Goal: Information Seeking & Learning: Check status

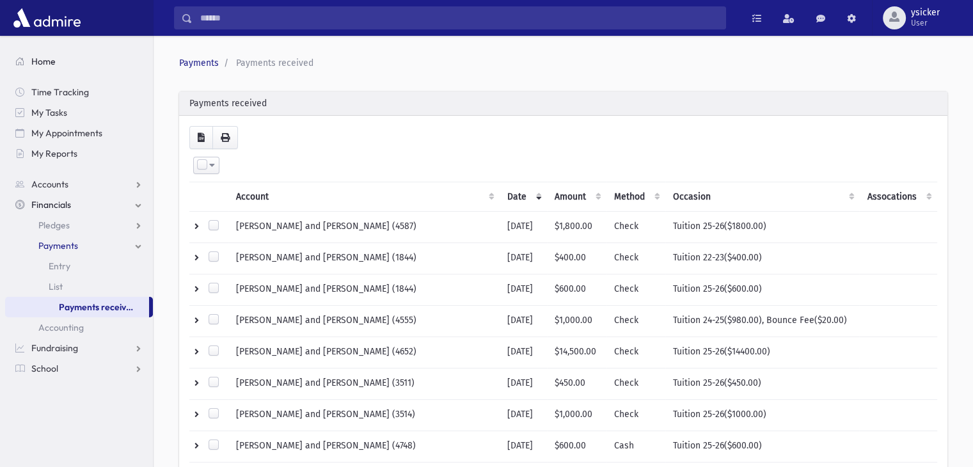
click at [50, 63] on span "Home" at bounding box center [43, 62] width 24 height 12
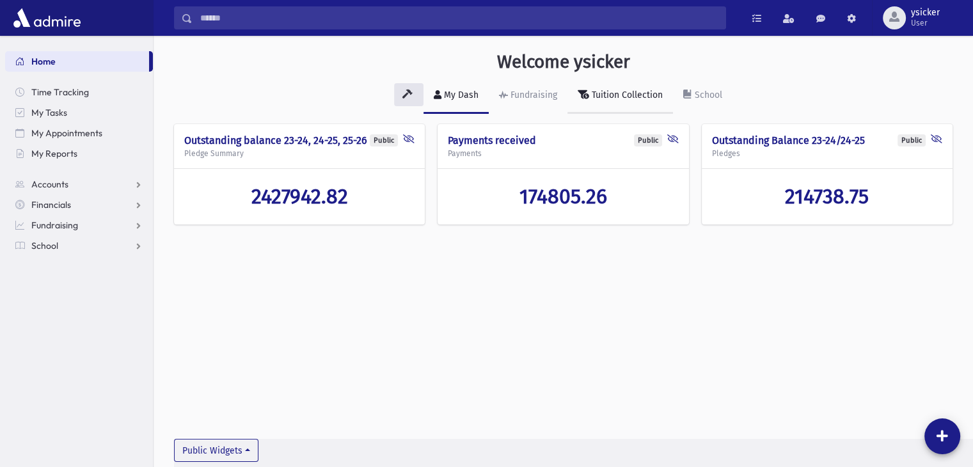
click at [640, 95] on div "Tuition Collection" at bounding box center [626, 95] width 74 height 11
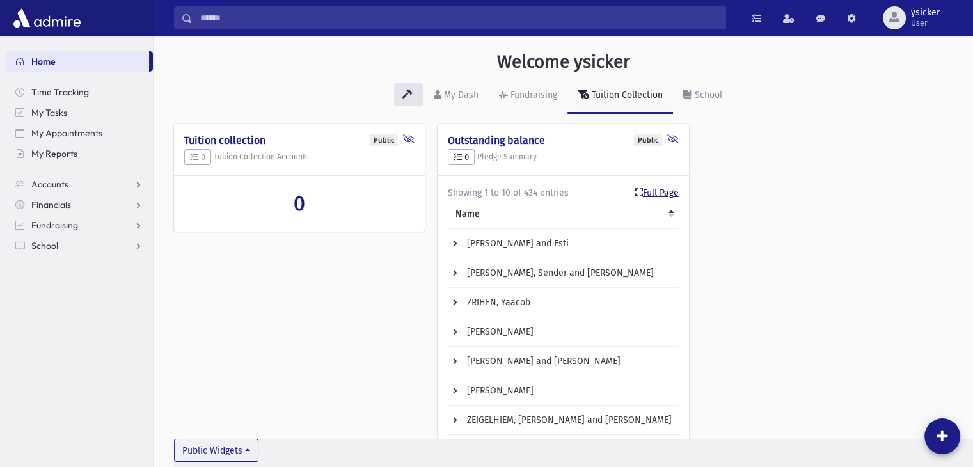
click at [643, 195] on link "Full Page" at bounding box center [656, 192] width 43 height 13
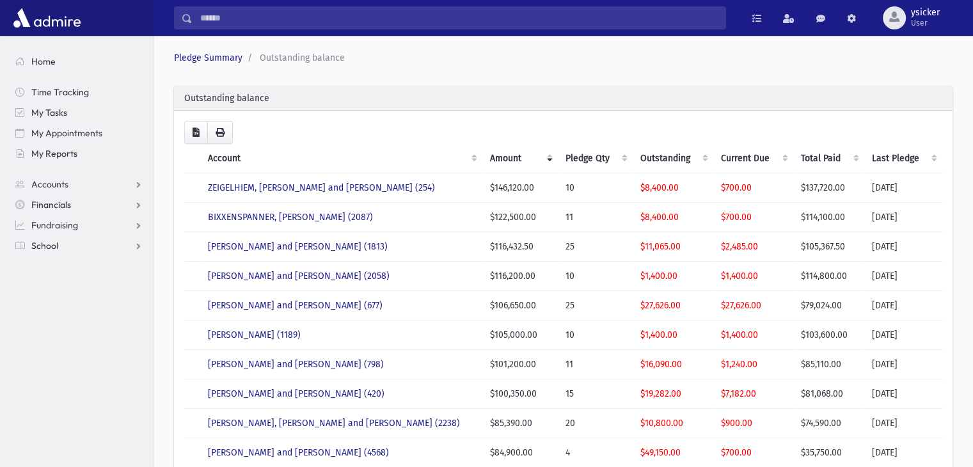
click at [938, 159] on th "Last Pledge" at bounding box center [903, 158] width 78 height 29
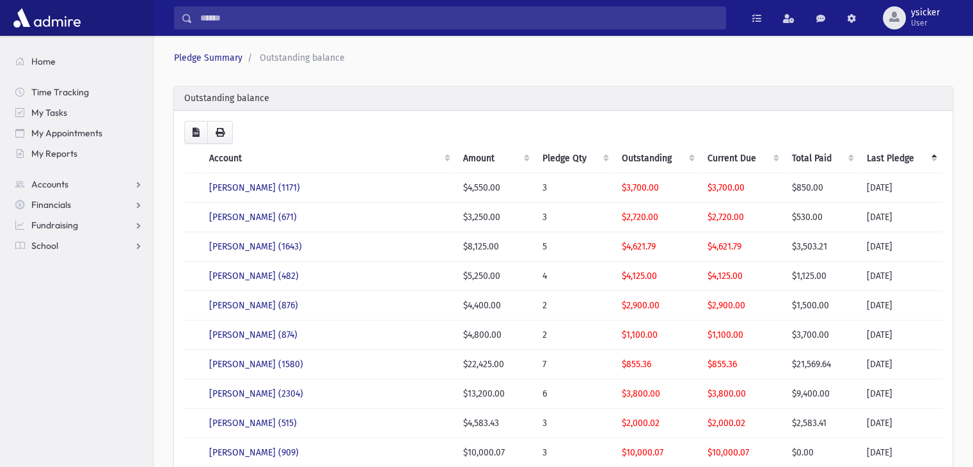
click at [937, 159] on th "Last Pledge" at bounding box center [900, 158] width 83 height 29
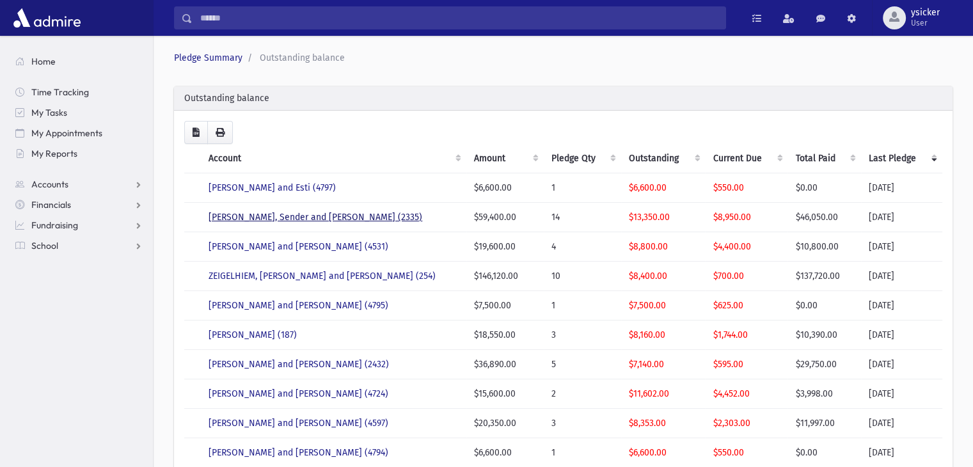
click at [294, 218] on link "ZUPNIK, Sender and Leah (2335)" at bounding box center [316, 217] width 214 height 11
click at [285, 248] on link "ZITTER, Shmuel and Esther (4531)" at bounding box center [299, 246] width 180 height 11
click at [260, 333] on link "WILHELM, Moshe (187)" at bounding box center [253, 334] width 88 height 11
click at [297, 388] on link "WERNER, Rafael and Esther (4724)" at bounding box center [299, 393] width 180 height 11
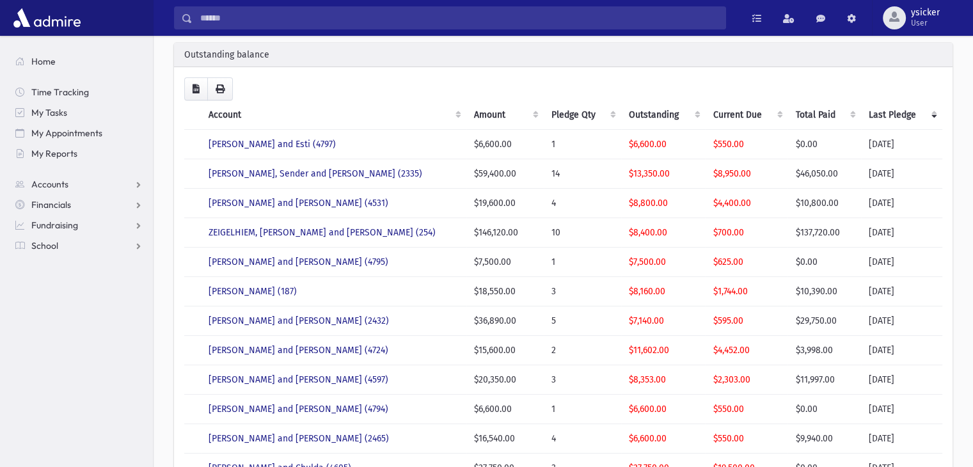
scroll to position [64, 0]
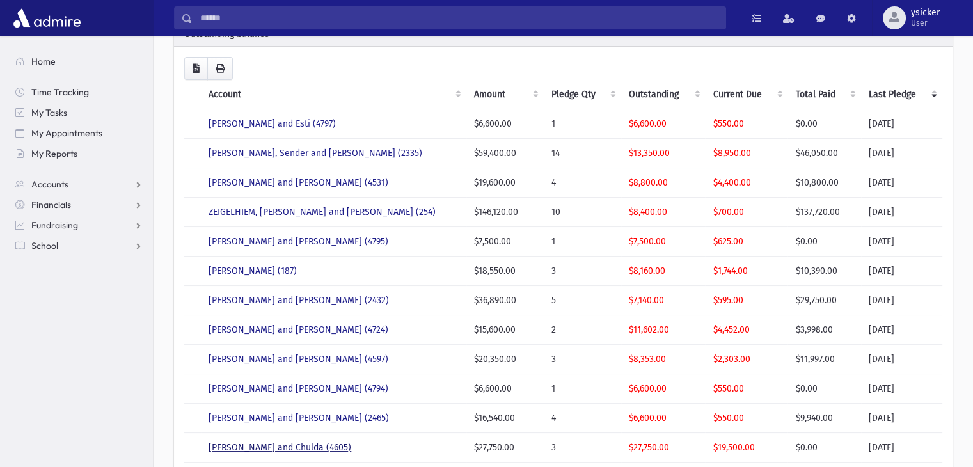
click at [275, 443] on link "WEISS, Menachem and Chulda (4605)" at bounding box center [280, 447] width 143 height 11
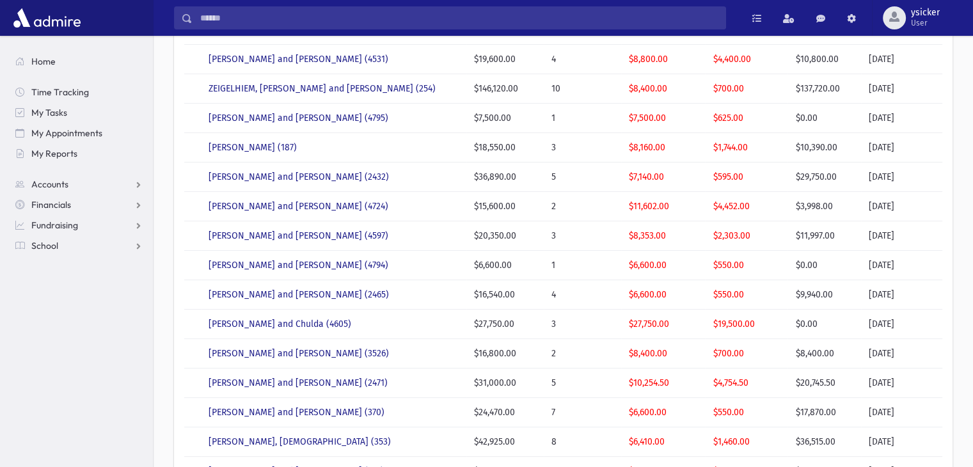
scroll to position [192, 0]
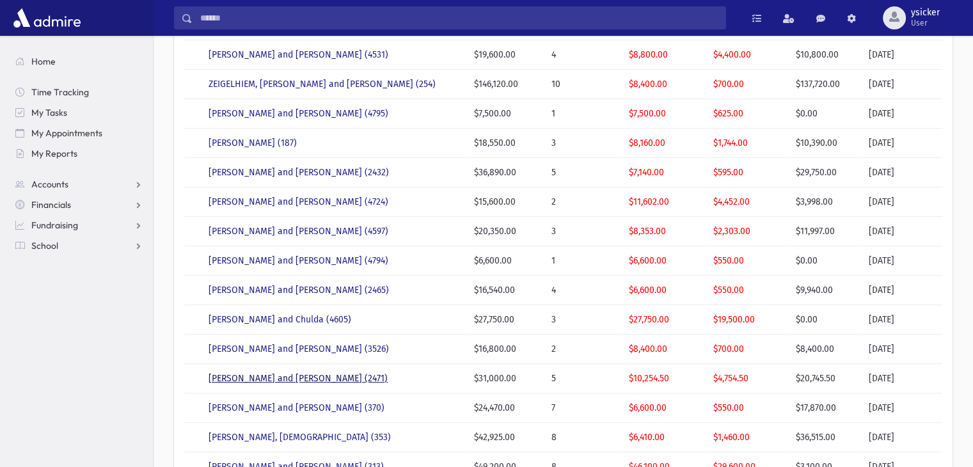
click at [319, 379] on link "WEISER, Duvid Yitzchok and Hindy (2471)" at bounding box center [298, 378] width 179 height 11
click at [264, 433] on link "WEINBERGER, Shia (353)" at bounding box center [300, 437] width 182 height 11
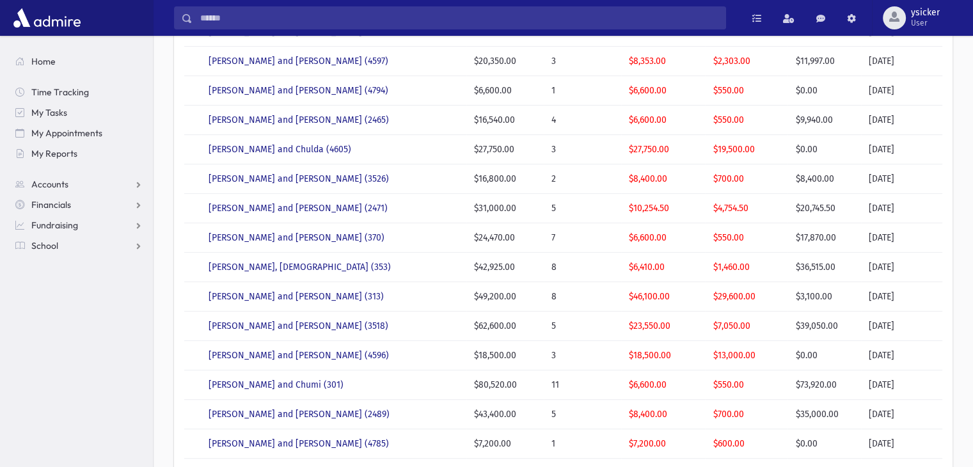
scroll to position [384, 0]
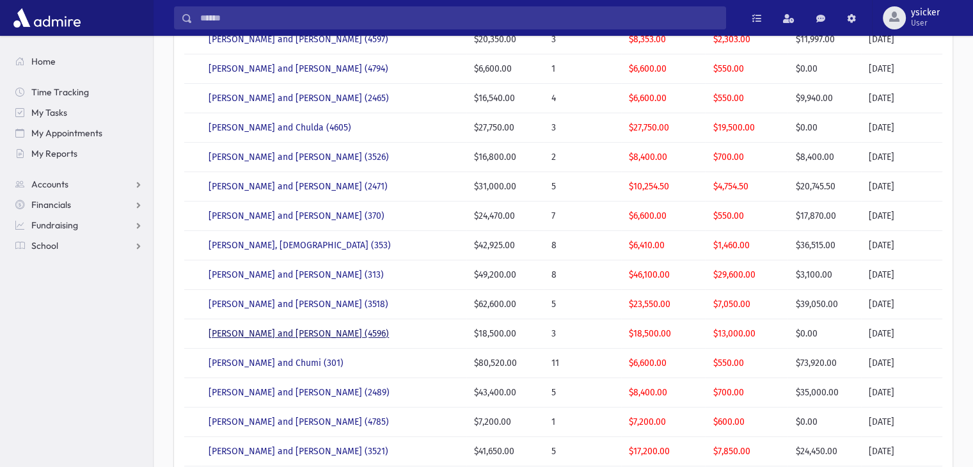
click at [289, 328] on link "UNSDORFER, Yitzchok and Shifra (4596)" at bounding box center [299, 333] width 180 height 11
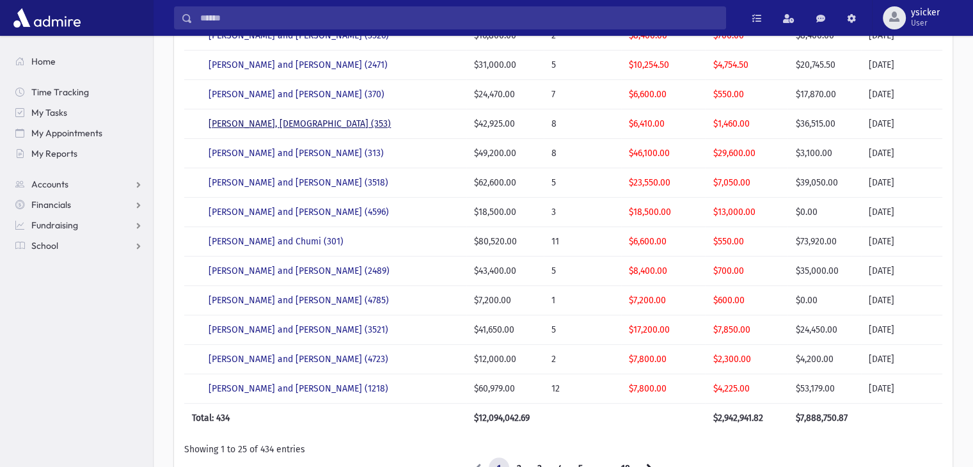
scroll to position [512, 0]
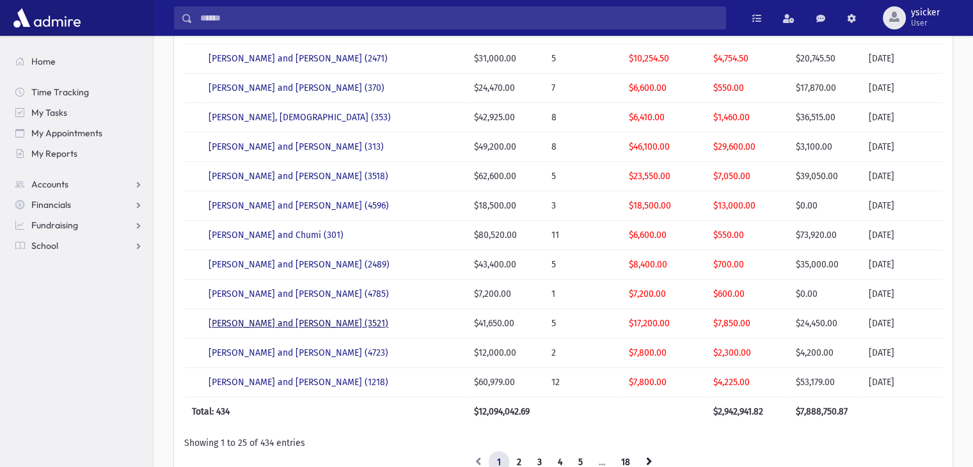
click at [280, 322] on link "STERNBUCH, Yisroel and Rivka (3521)" at bounding box center [299, 323] width 180 height 11
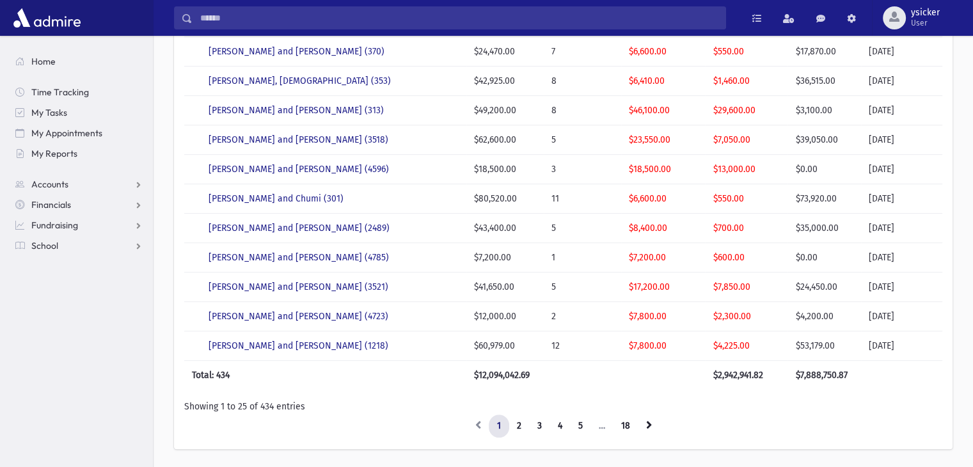
scroll to position [583, 0]
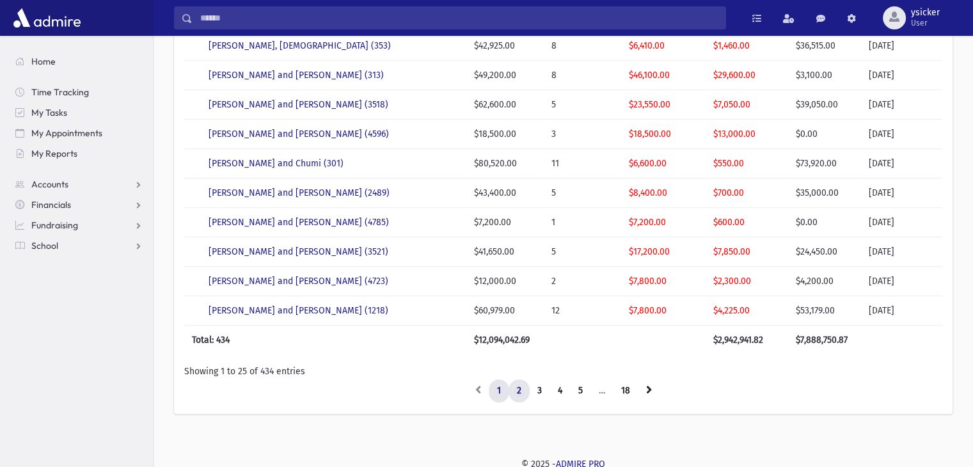
click at [516, 388] on link "2" at bounding box center [519, 390] width 21 height 23
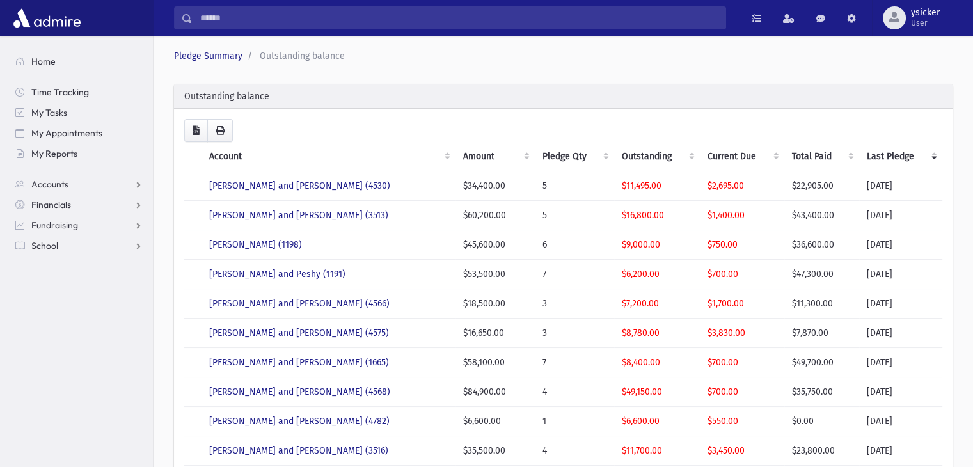
scroll to position [0, 0]
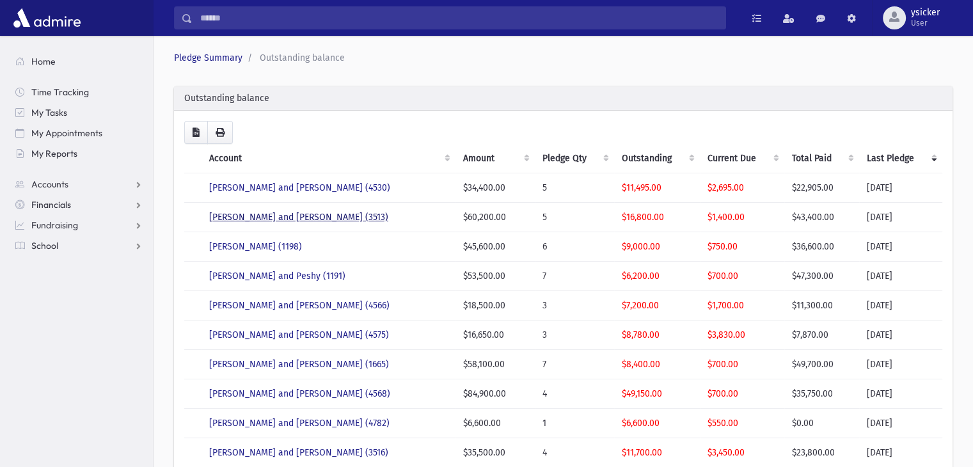
click at [296, 217] on link "SPITZ, Yanky and Bella (3513)" at bounding box center [298, 217] width 179 height 11
click at [271, 306] on link "SPIELMAN, Yosef Chaim and Surela (4566)" at bounding box center [299, 305] width 180 height 11
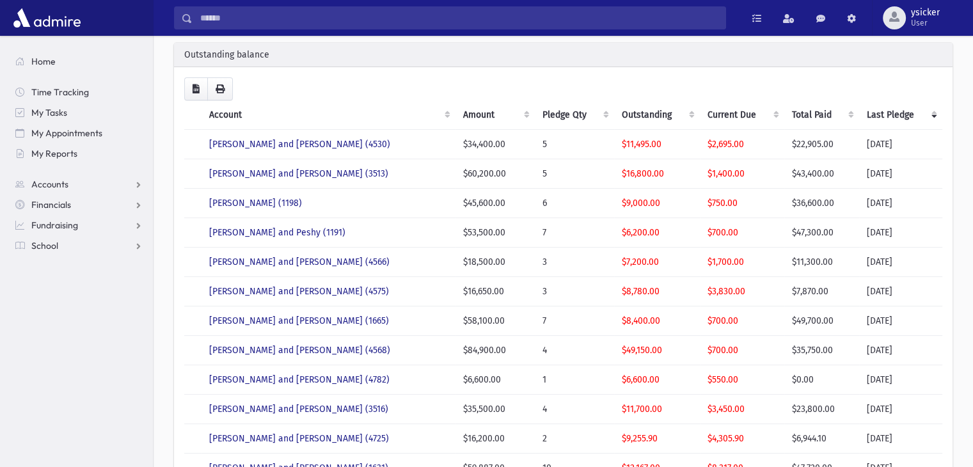
scroll to position [64, 0]
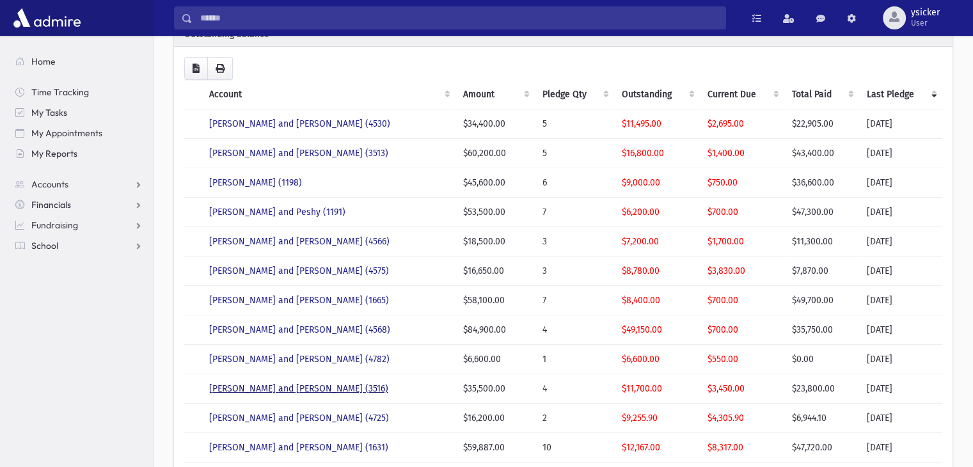
click at [269, 388] on link "SNYDER, Nussen and Chaya Surie (3516)" at bounding box center [298, 388] width 179 height 11
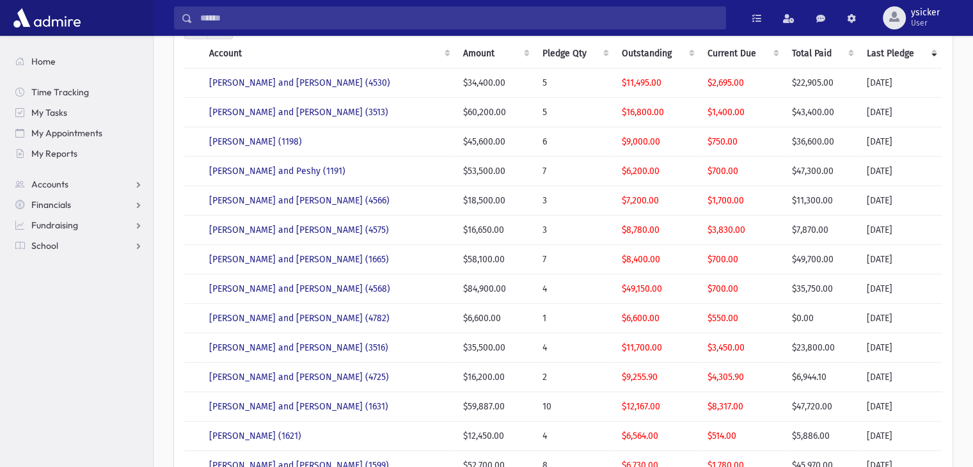
scroll to position [128, 0]
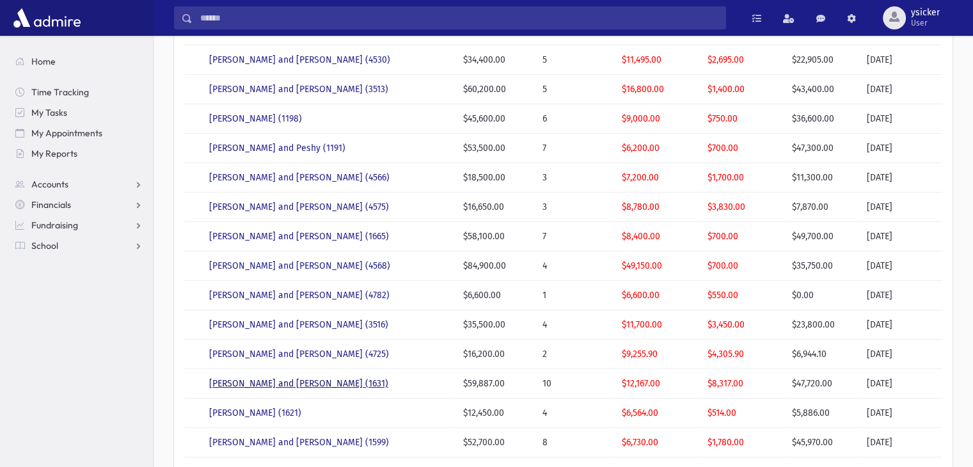
click at [269, 381] on link "SHLOMOWITZ, Eli and Esty (1631)" at bounding box center [298, 383] width 179 height 11
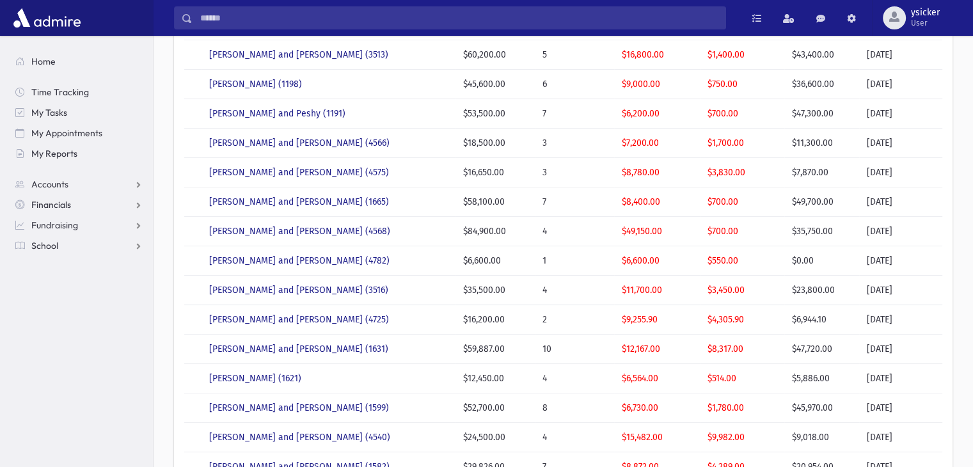
scroll to position [192, 0]
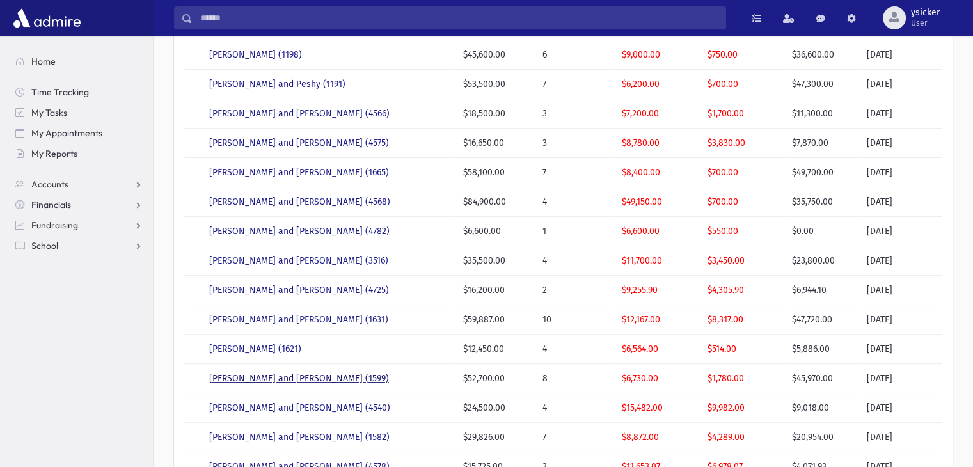
click at [286, 379] on link "SEIDENFELD, Joel and Esther (1599)" at bounding box center [299, 378] width 180 height 11
click at [258, 404] on link "SCHWARTZ, Zev and Bryna Chaya (4540)" at bounding box center [299, 407] width 181 height 11
click at [251, 439] on link "SCHWARTZ, Yosef and Malky (1582)" at bounding box center [299, 437] width 180 height 11
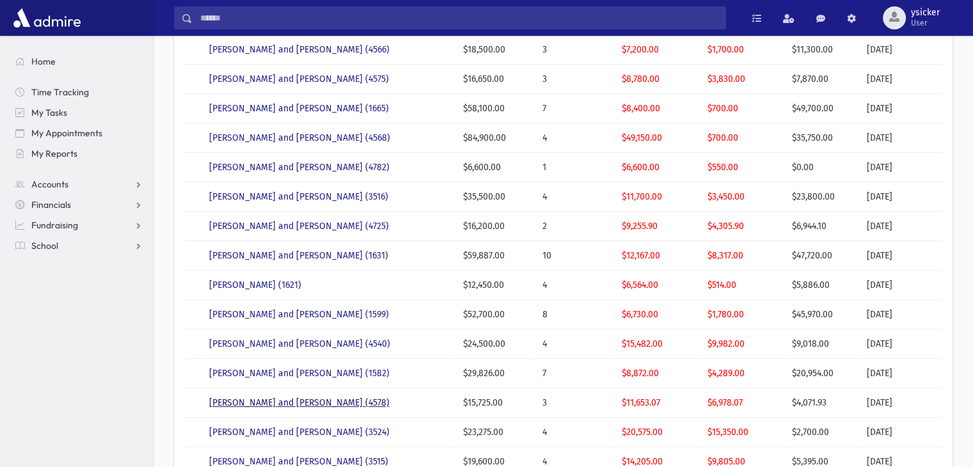
click at [294, 403] on link "SCHWARTZ, Shmuel and Rochel (4578)" at bounding box center [299, 402] width 180 height 11
click at [287, 430] on link "SCHORR, Gedalia and Chani (3524)" at bounding box center [299, 432] width 180 height 11
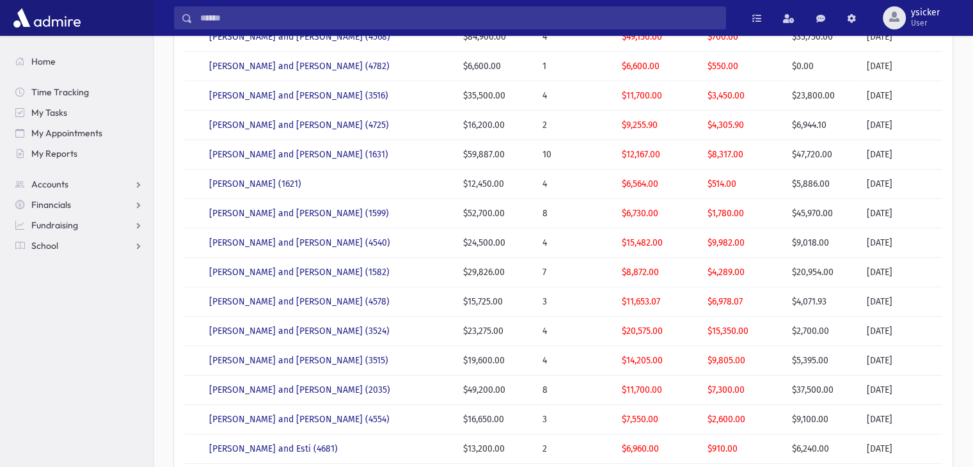
scroll to position [384, 0]
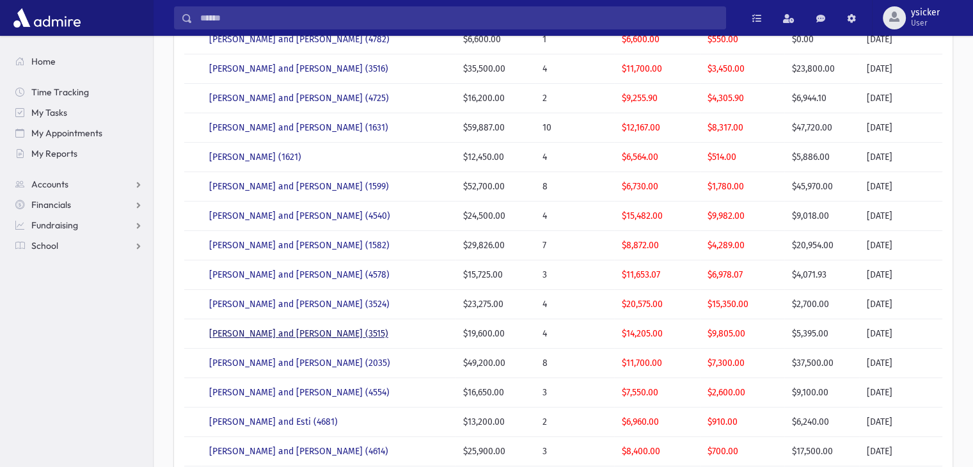
click at [299, 329] on link "SCHLOSS, Yehuda and Chana Miriam (3515)" at bounding box center [298, 333] width 179 height 11
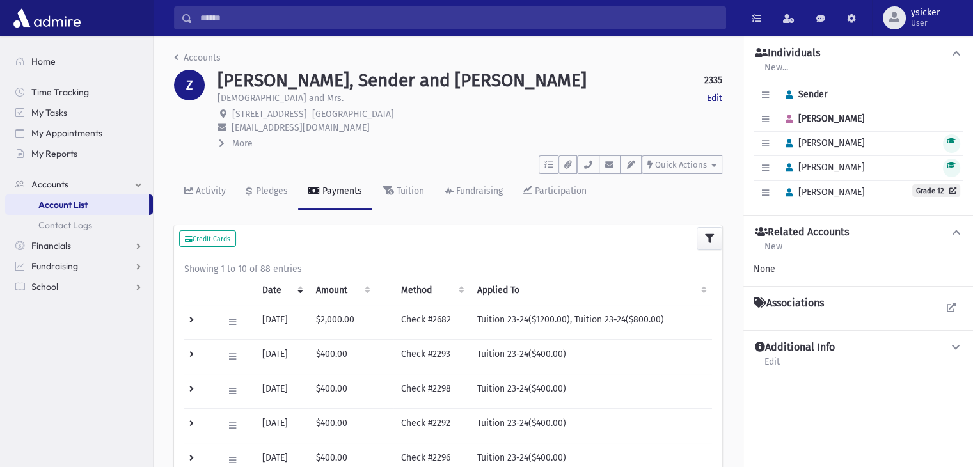
click at [221, 145] on icon at bounding box center [222, 143] width 6 height 9
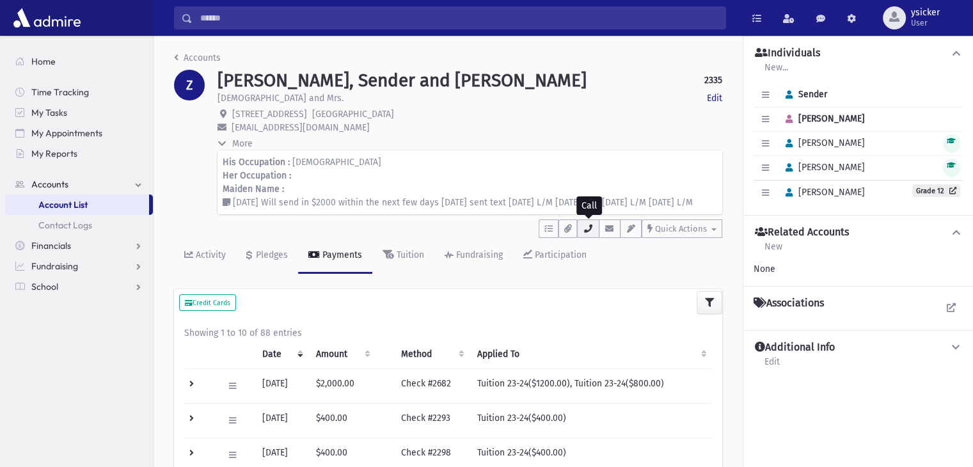
click at [590, 233] on button "button" at bounding box center [588, 228] width 22 height 19
click at [269, 258] on div "Pledges" at bounding box center [270, 254] width 35 height 11
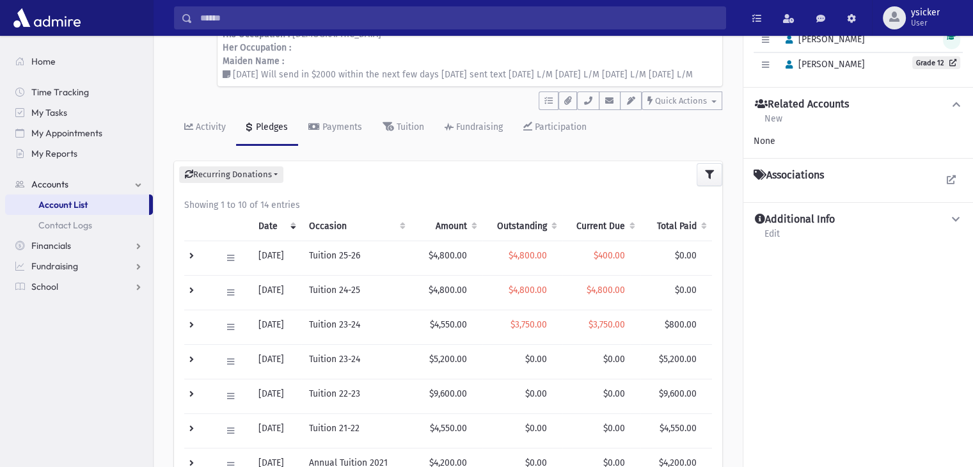
scroll to position [64, 0]
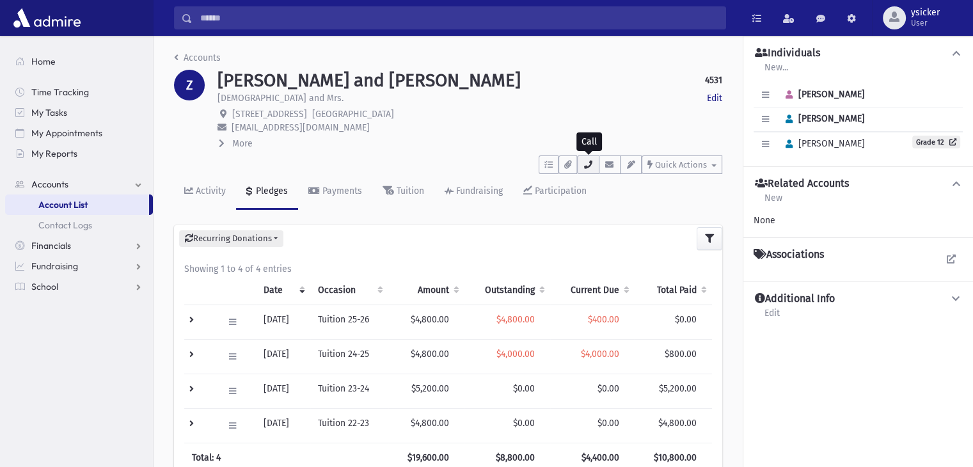
click at [586, 166] on icon "button" at bounding box center [588, 165] width 10 height 8
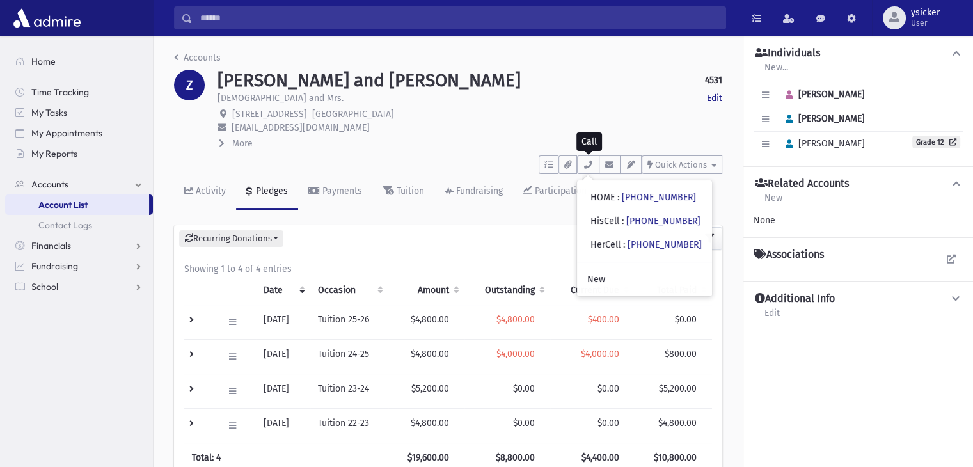
click at [216, 143] on div "[PERSON_NAME] and [PERSON_NAME] 4531 Edit [PERSON_NAME] and Mrs. Edit [STREET_A…" at bounding box center [469, 110] width 517 height 81
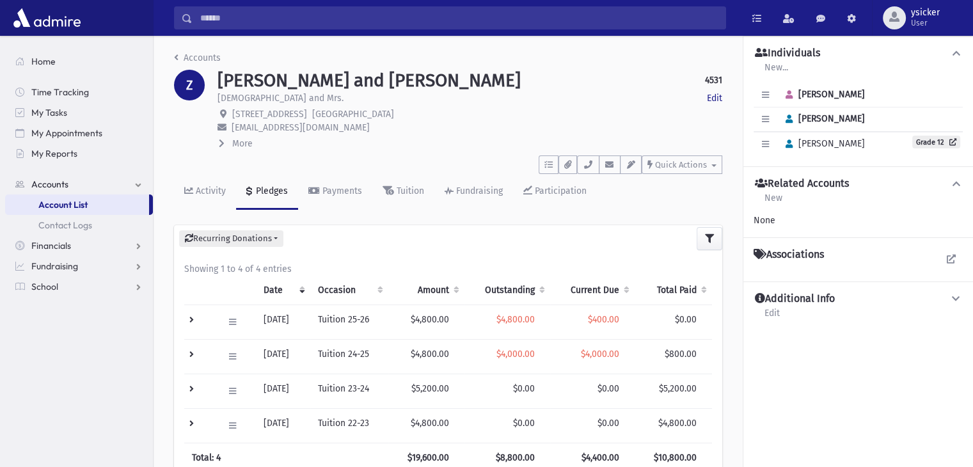
click at [221, 143] on icon at bounding box center [222, 143] width 6 height 9
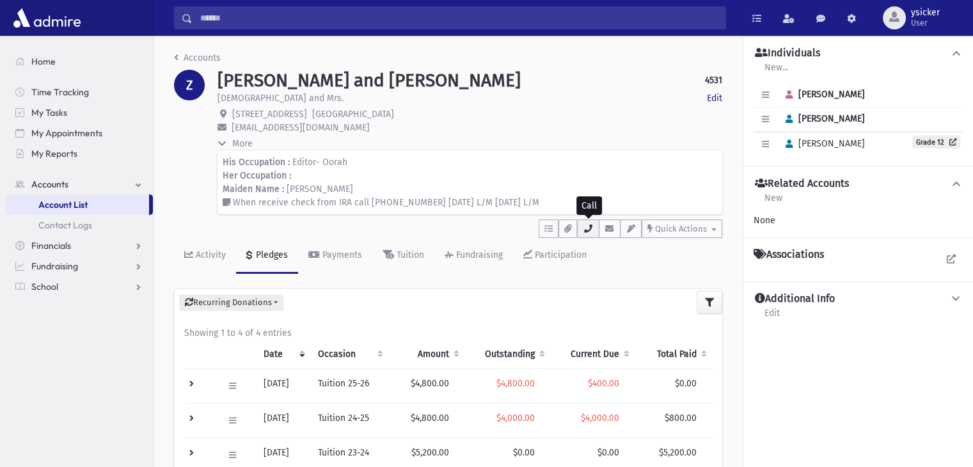
click at [589, 233] on button "button" at bounding box center [588, 228] width 22 height 19
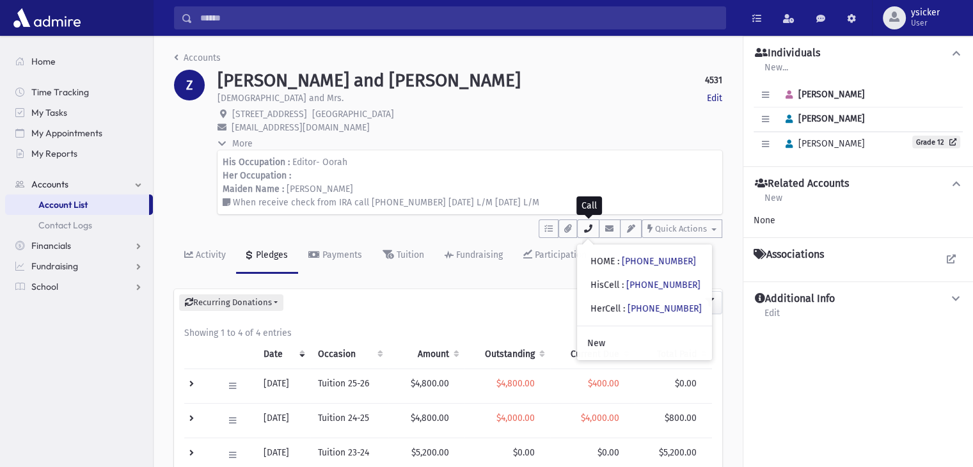
scroll to position [64, 0]
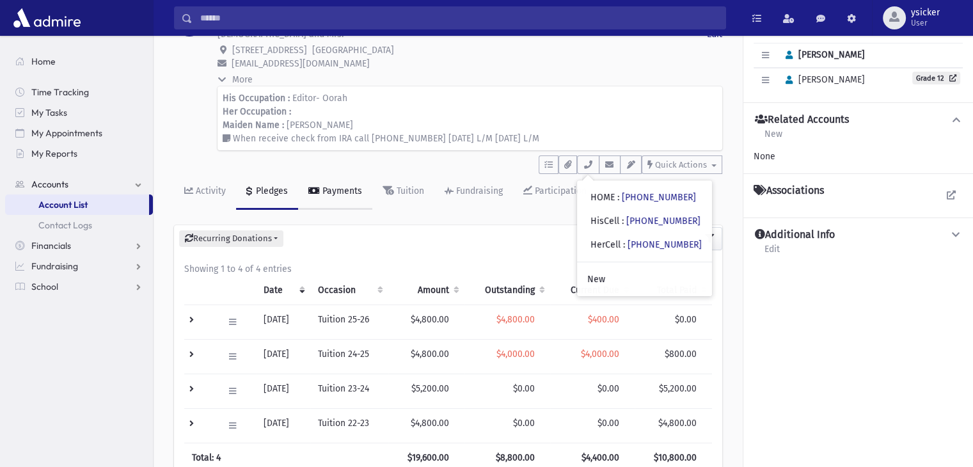
click at [338, 194] on div "Payments" at bounding box center [341, 190] width 42 height 11
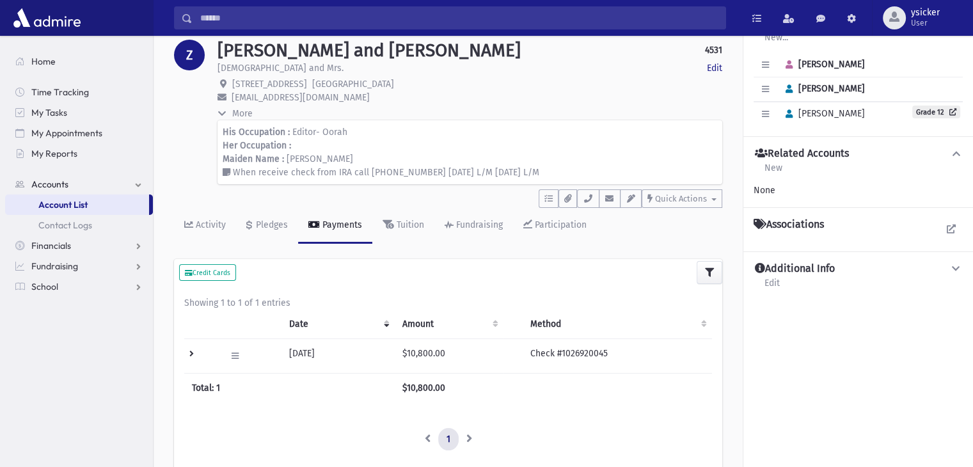
scroll to position [64, 0]
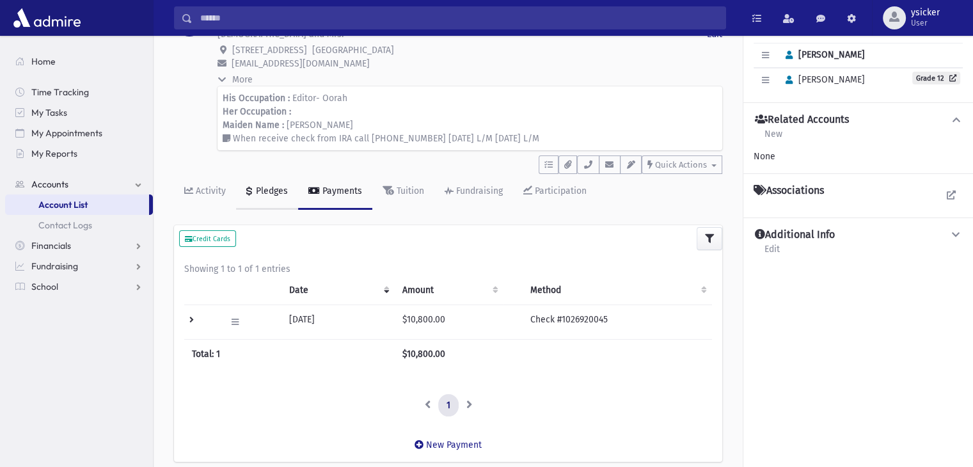
click at [278, 193] on div "Pledges" at bounding box center [270, 190] width 35 height 11
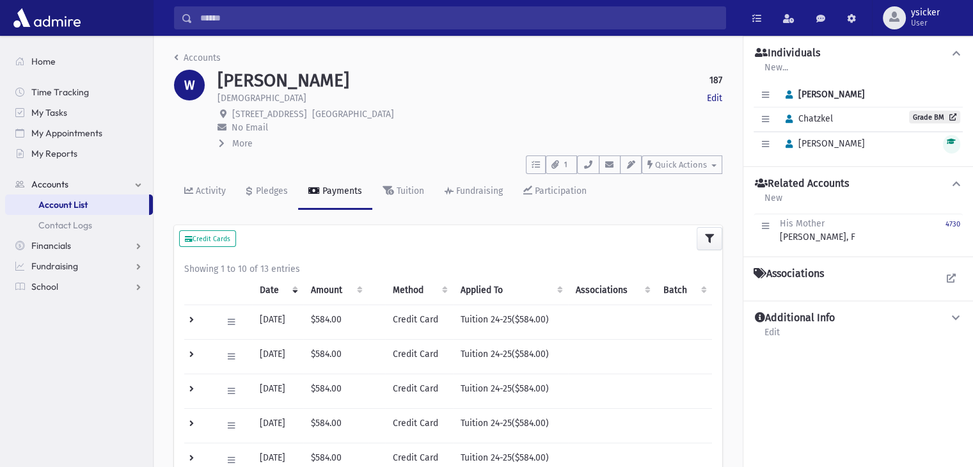
click at [220, 144] on icon at bounding box center [222, 143] width 6 height 9
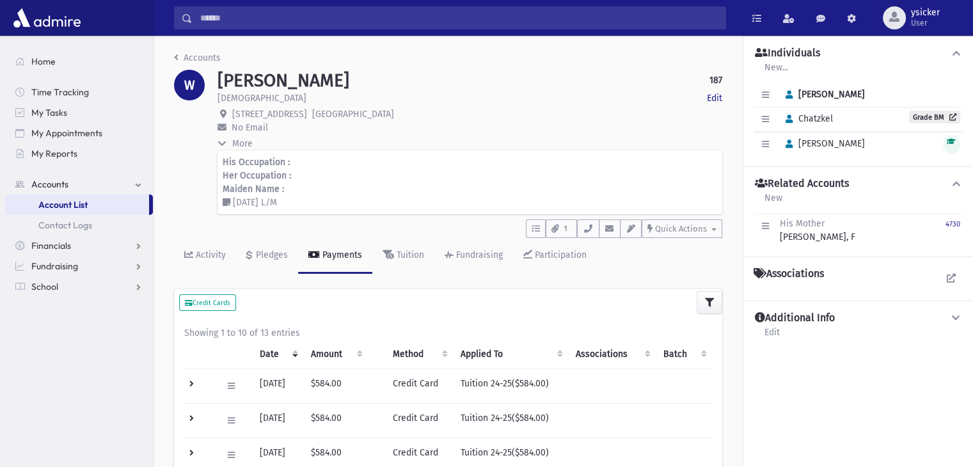
click at [220, 144] on icon at bounding box center [221, 144] width 9 height 6
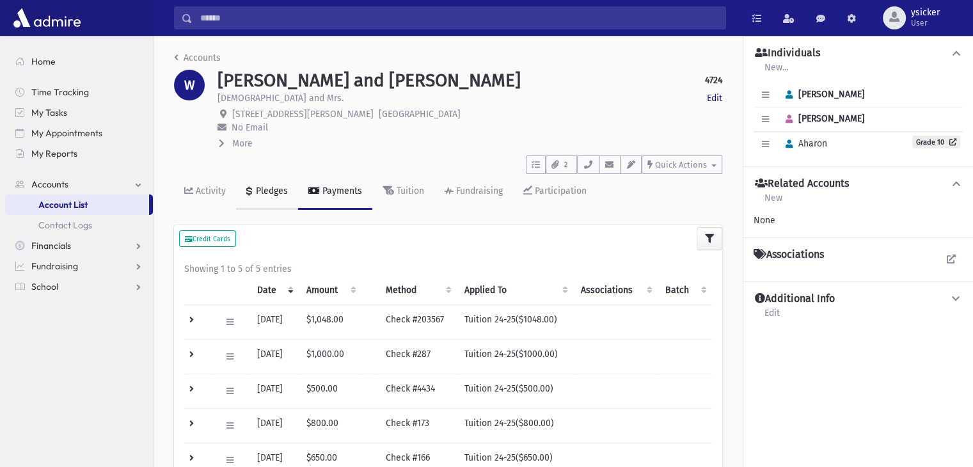
click at [271, 191] on div "Pledges" at bounding box center [270, 190] width 35 height 11
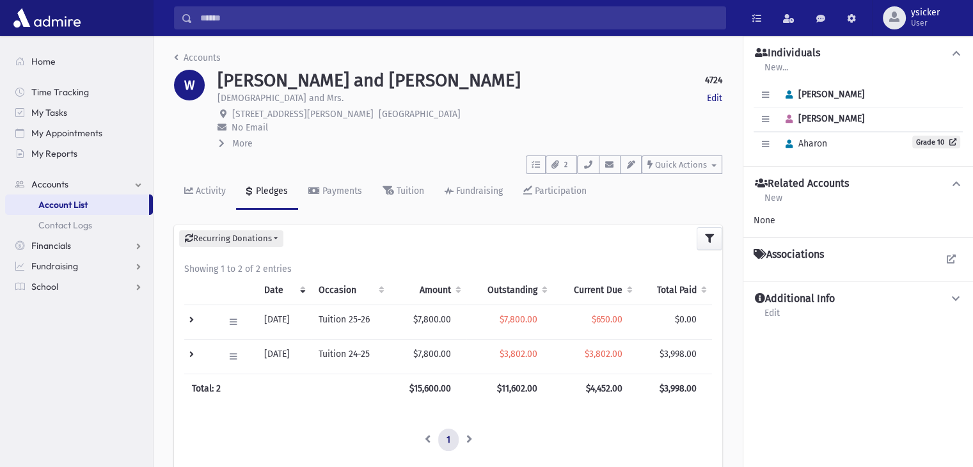
click at [221, 145] on icon at bounding box center [222, 143] width 6 height 9
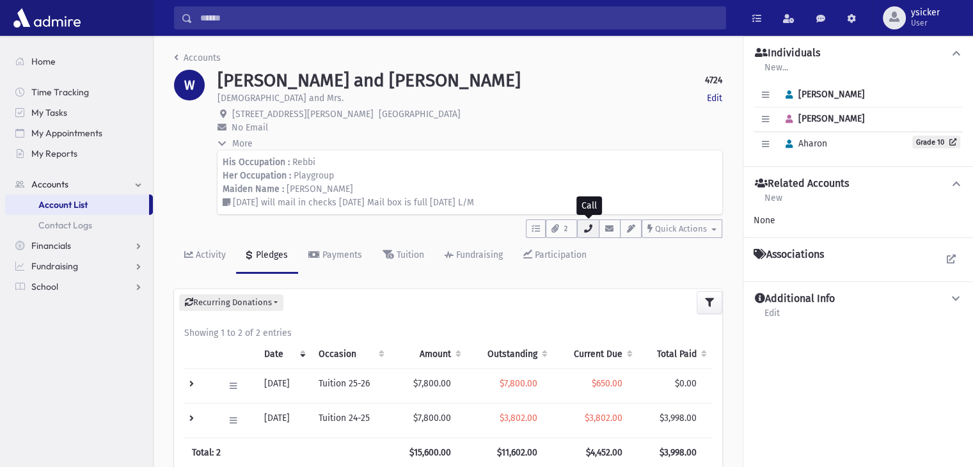
click at [596, 233] on button "button" at bounding box center [588, 228] width 22 height 19
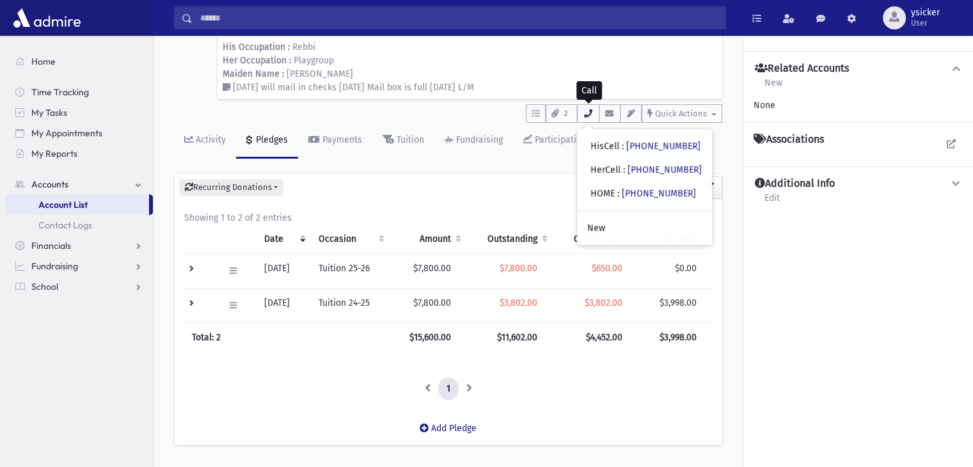
scroll to position [128, 0]
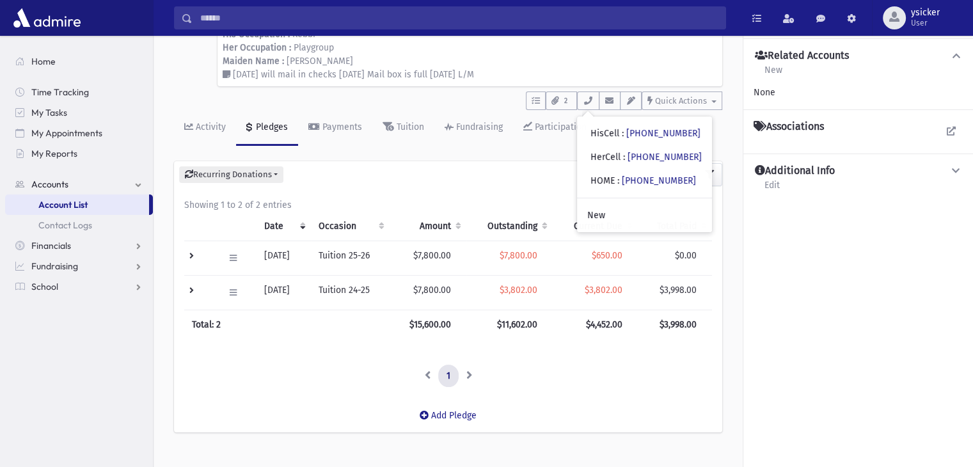
click at [411, 175] on div "Recurring Donations List New" at bounding box center [448, 174] width 548 height 27
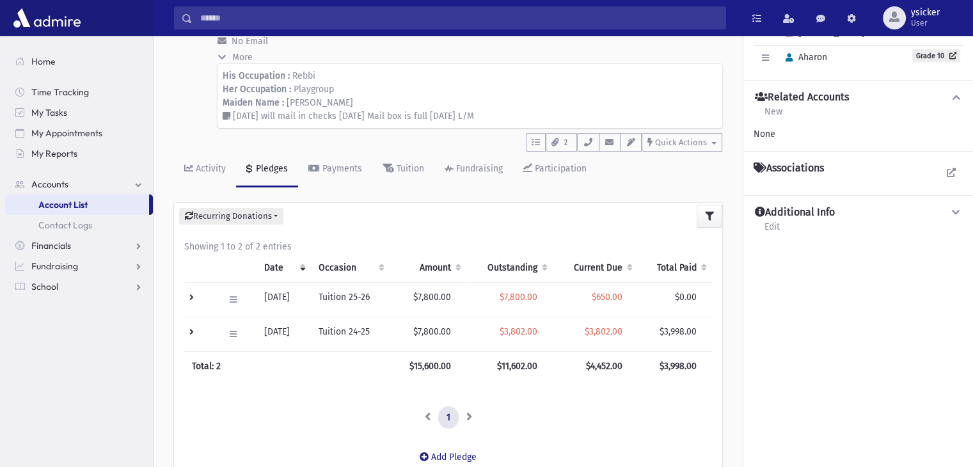
scroll to position [64, 0]
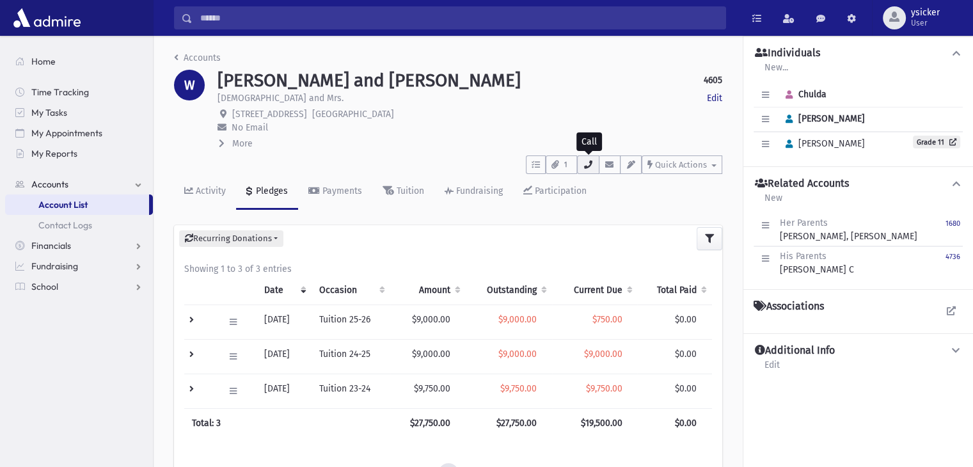
click at [588, 171] on button "button" at bounding box center [588, 164] width 22 height 19
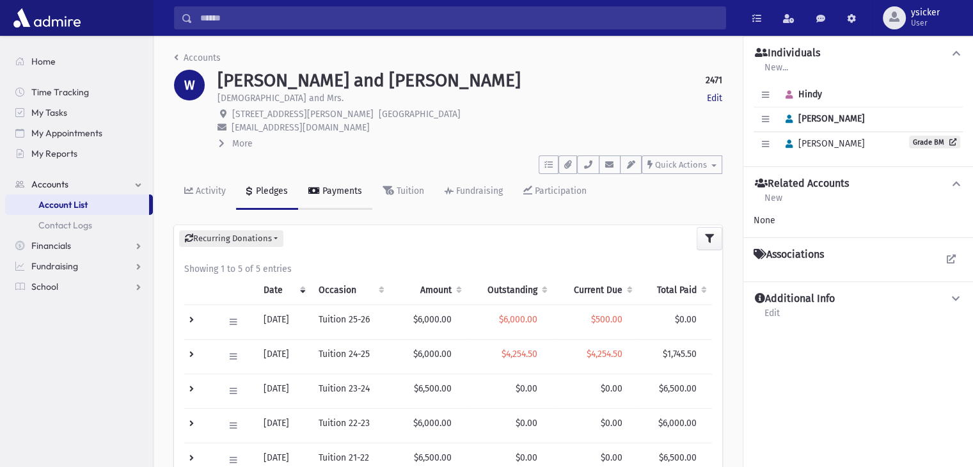
click at [327, 196] on link "Payments" at bounding box center [335, 192] width 74 height 36
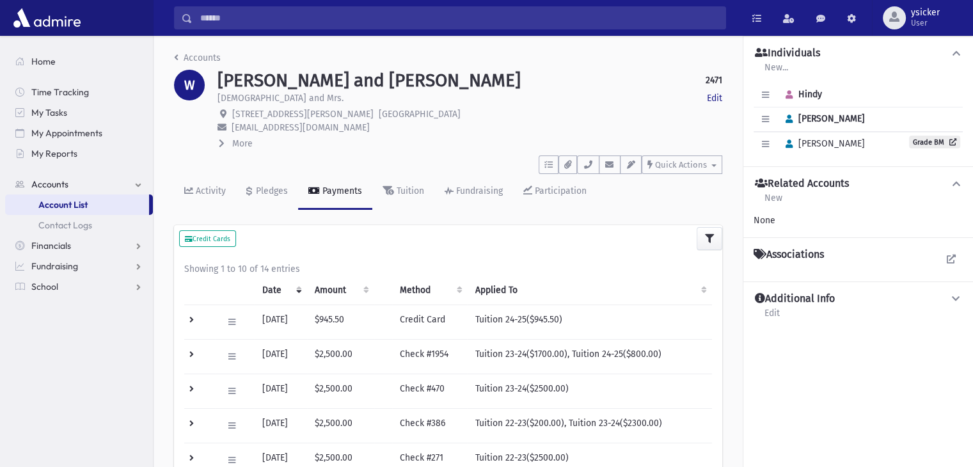
click at [223, 143] on icon at bounding box center [222, 143] width 6 height 9
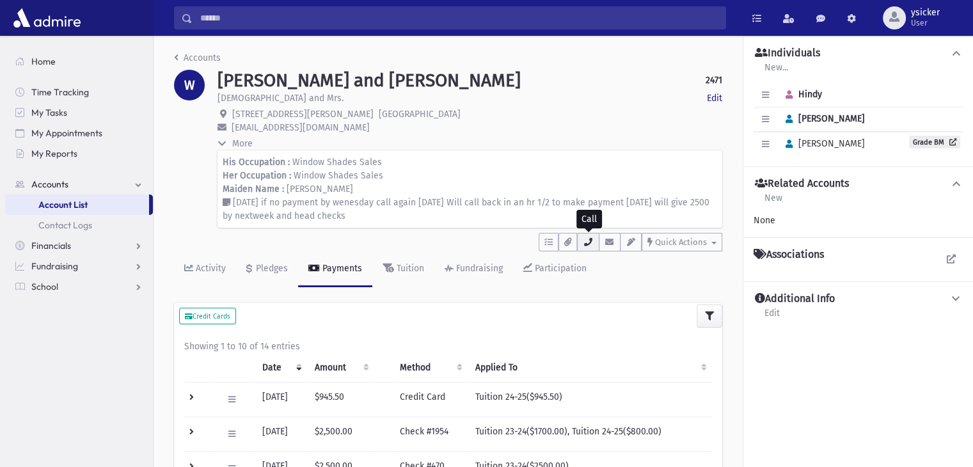
click at [587, 246] on button "button" at bounding box center [588, 242] width 22 height 19
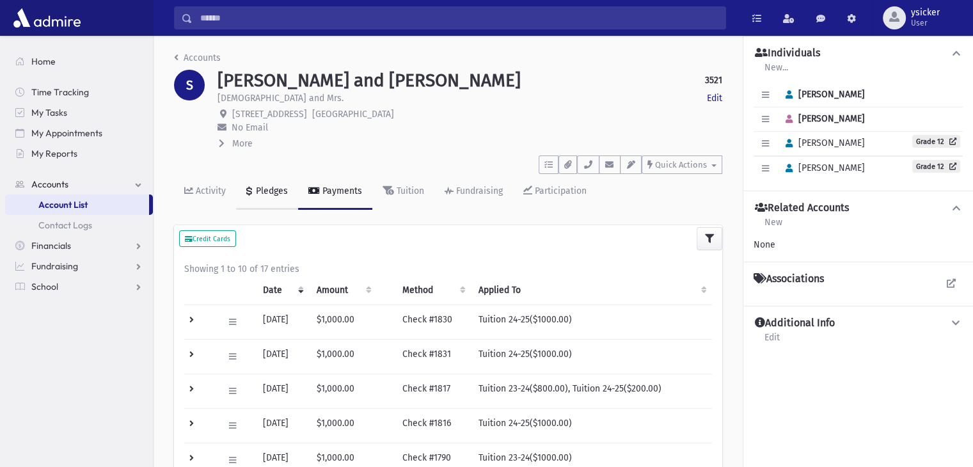
click at [264, 197] on link "Pledges" at bounding box center [267, 192] width 62 height 36
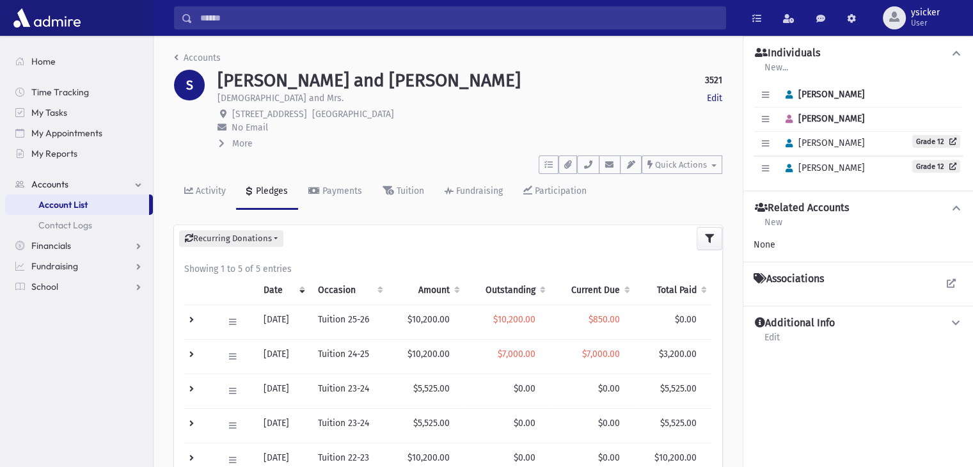
click at [219, 140] on icon at bounding box center [222, 143] width 6 height 9
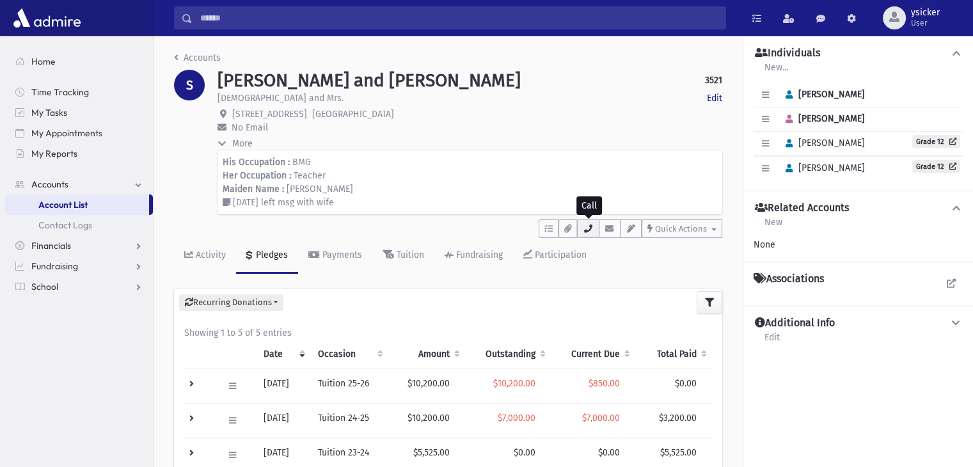
click at [586, 223] on button "button" at bounding box center [588, 228] width 22 height 19
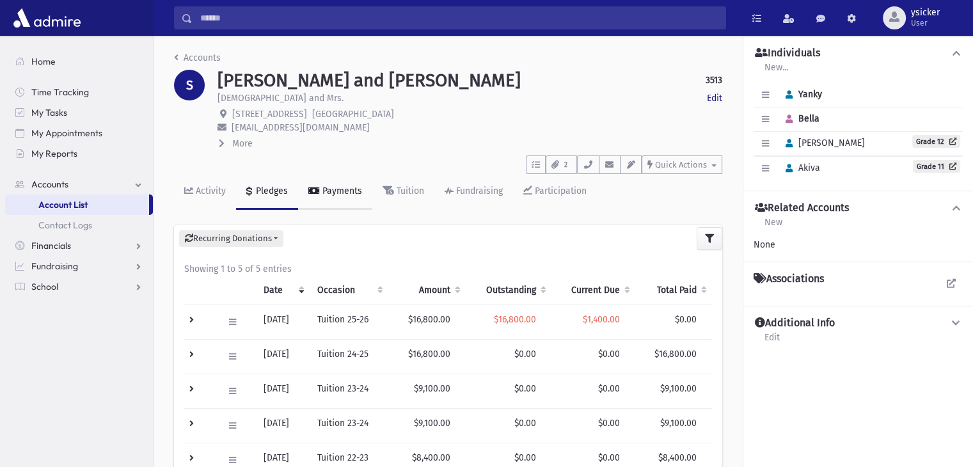
click at [340, 189] on div "Payments" at bounding box center [341, 190] width 42 height 11
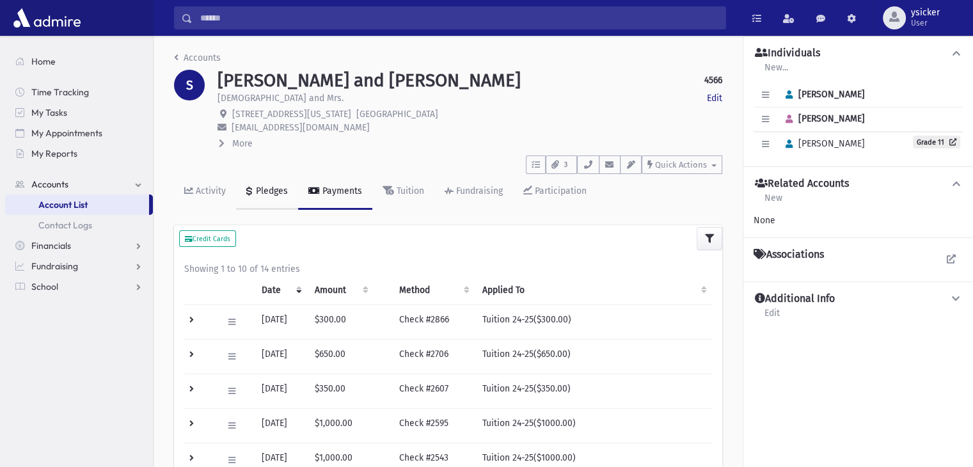
click at [271, 187] on div "Pledges" at bounding box center [270, 190] width 35 height 11
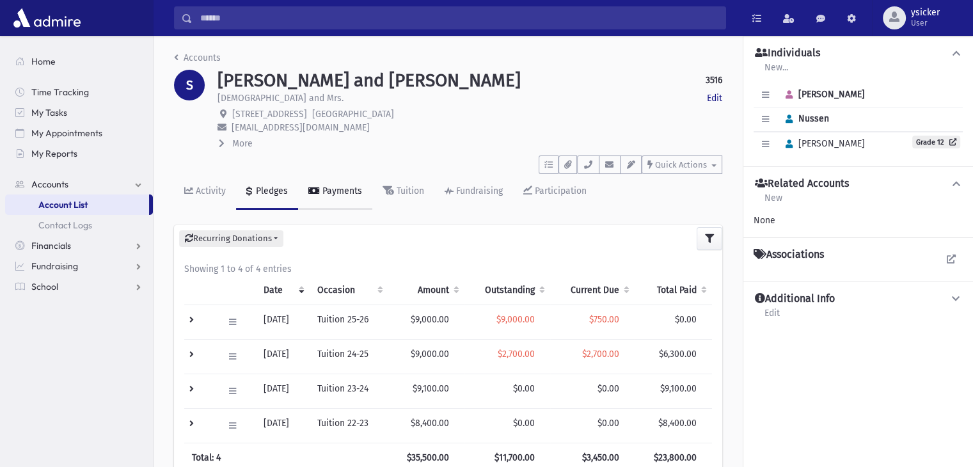
click at [331, 194] on div "Payments" at bounding box center [341, 190] width 42 height 11
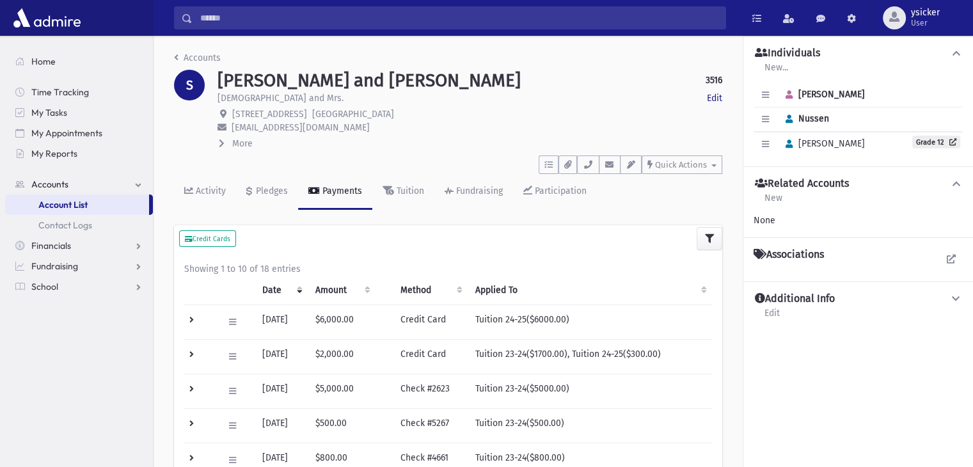
click at [226, 142] on span at bounding box center [223, 143] width 8 height 11
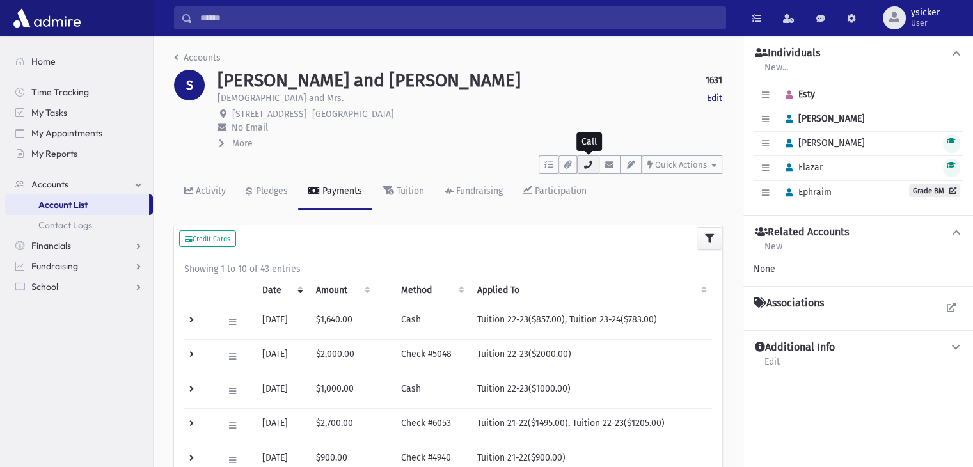
click at [593, 163] on icon "button" at bounding box center [588, 165] width 10 height 8
click at [223, 141] on icon at bounding box center [222, 143] width 6 height 9
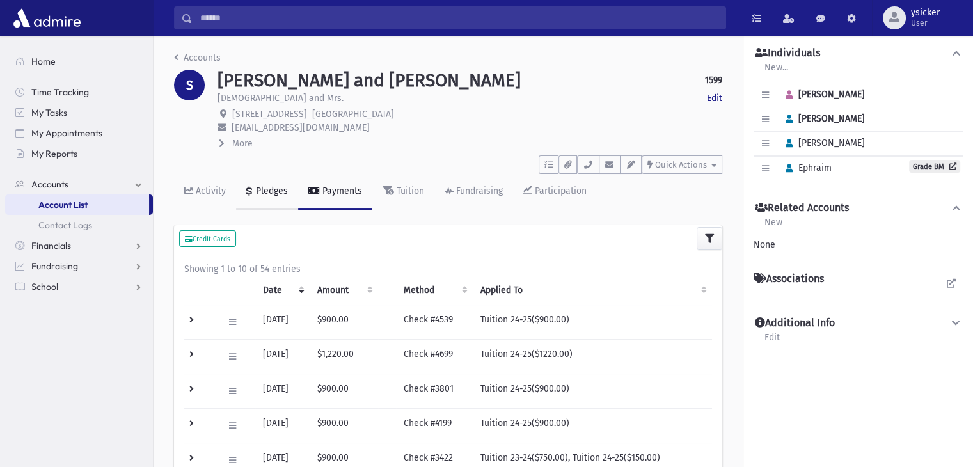
click at [266, 193] on div "Pledges" at bounding box center [270, 190] width 35 height 11
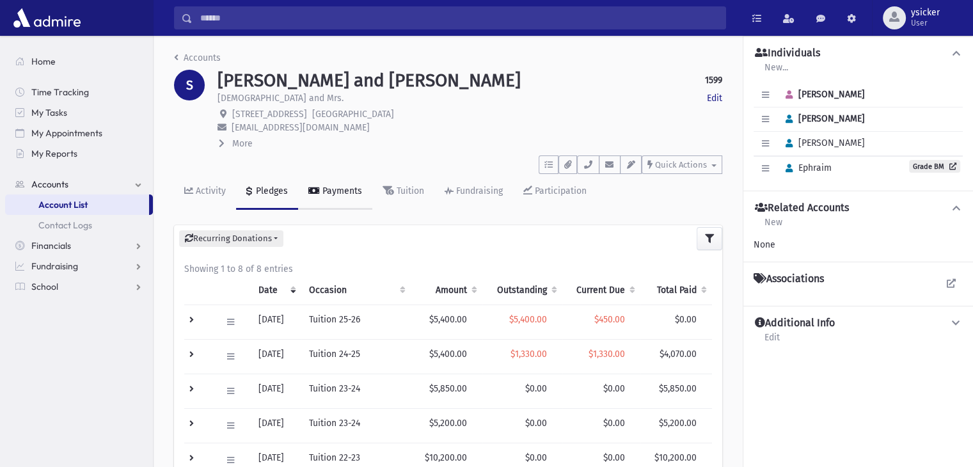
click at [327, 188] on div "Payments" at bounding box center [341, 190] width 42 height 11
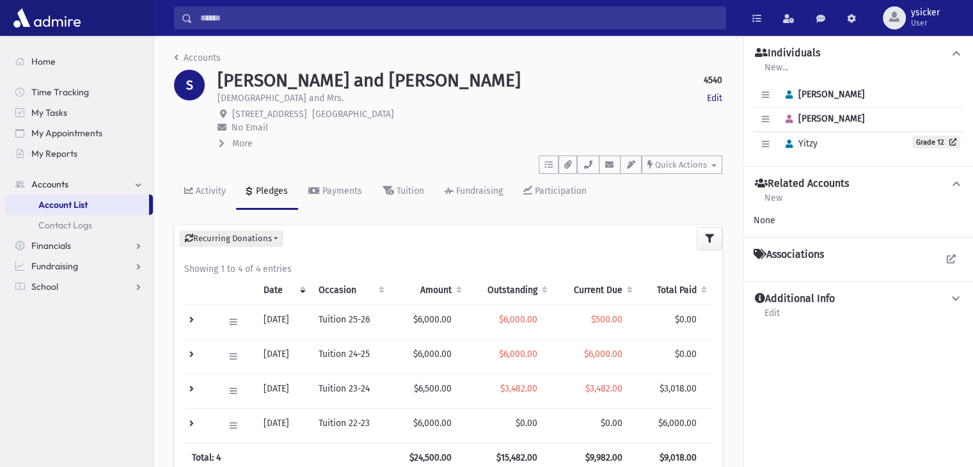
click at [224, 146] on icon at bounding box center [222, 143] width 6 height 9
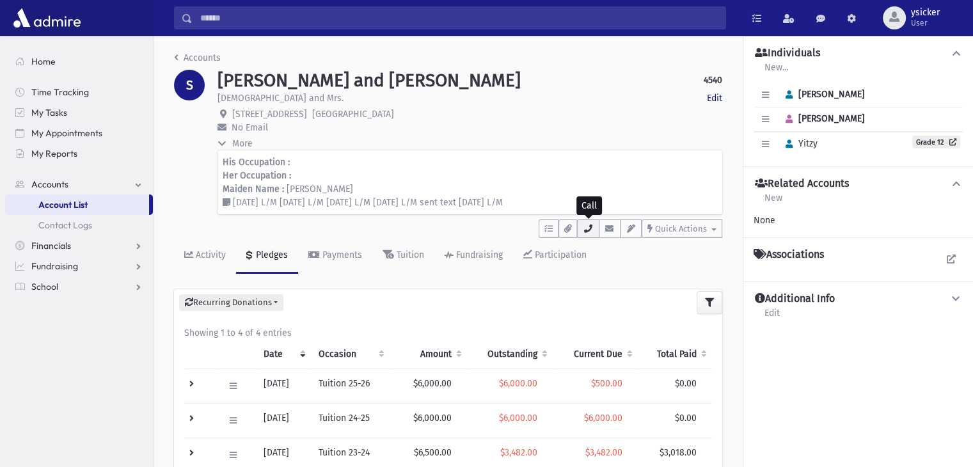
click at [588, 233] on button "button" at bounding box center [588, 228] width 22 height 19
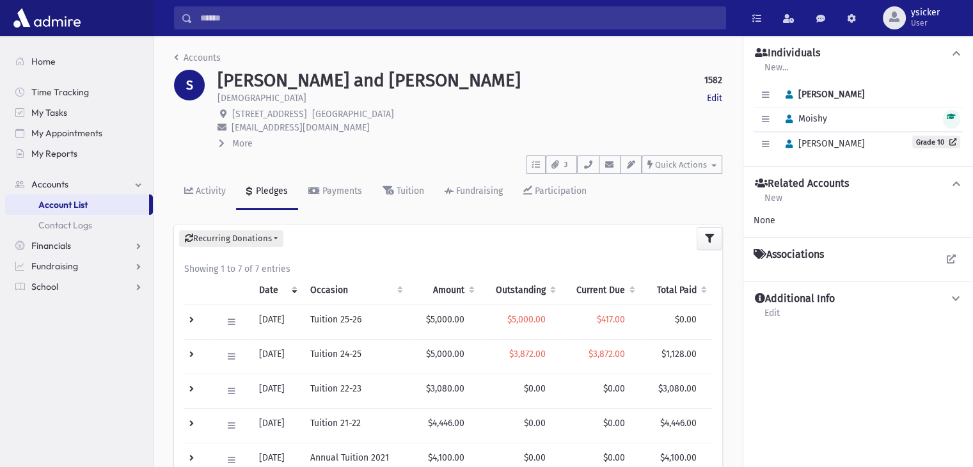
click at [221, 141] on icon at bounding box center [222, 143] width 6 height 9
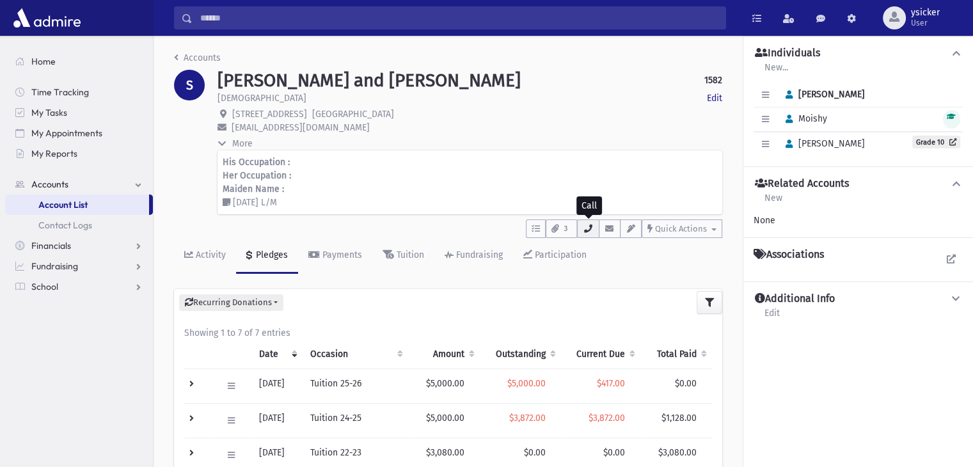
click at [585, 232] on button "button" at bounding box center [588, 228] width 22 height 19
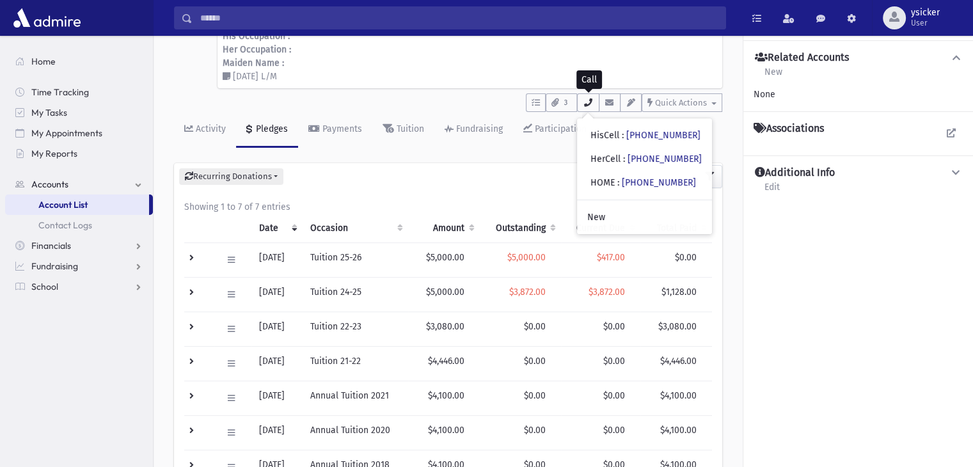
scroll to position [128, 0]
click at [542, 177] on div "Recurring Donations List New" at bounding box center [448, 174] width 548 height 27
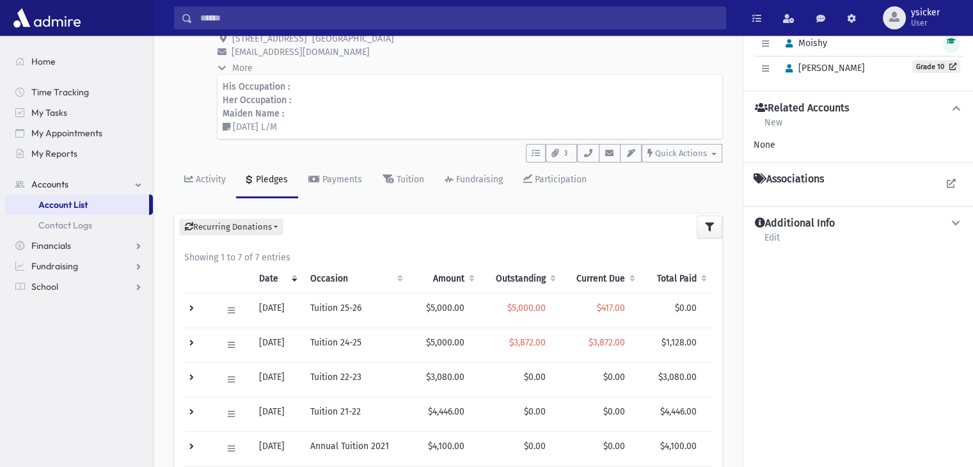
scroll to position [0, 0]
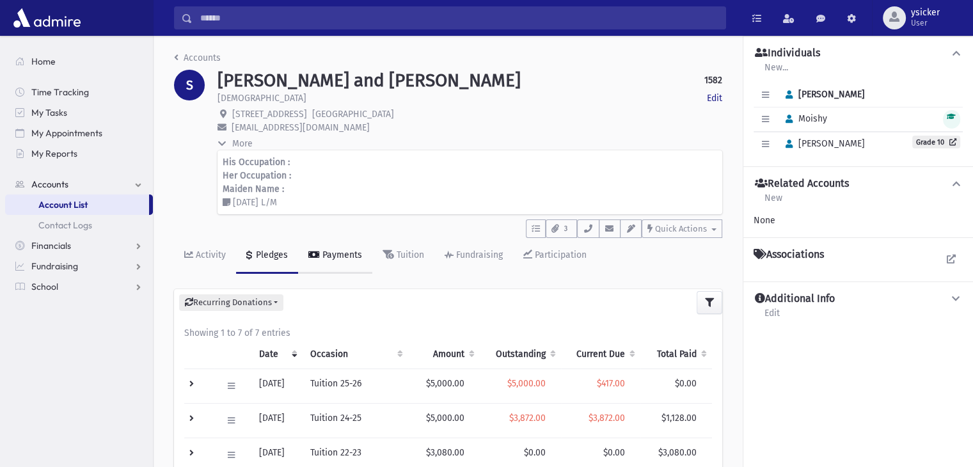
click at [328, 253] on div "Payments" at bounding box center [341, 254] width 42 height 11
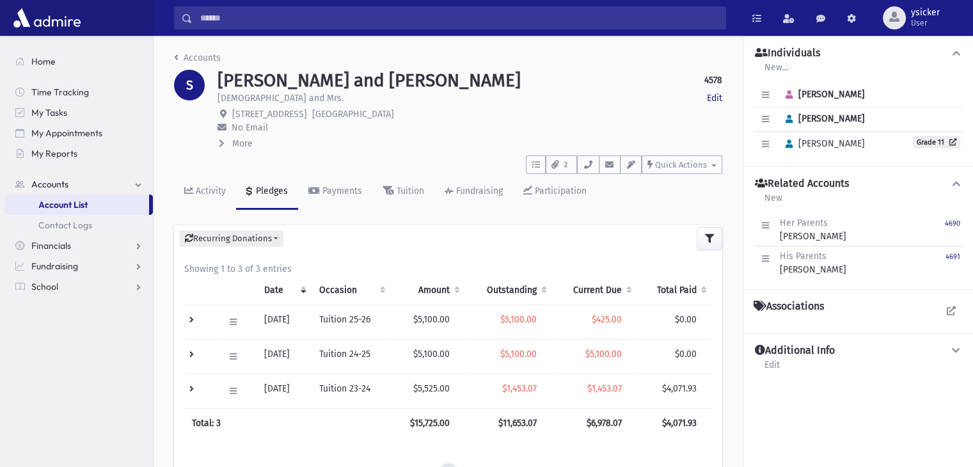
click at [223, 141] on icon at bounding box center [222, 143] width 6 height 9
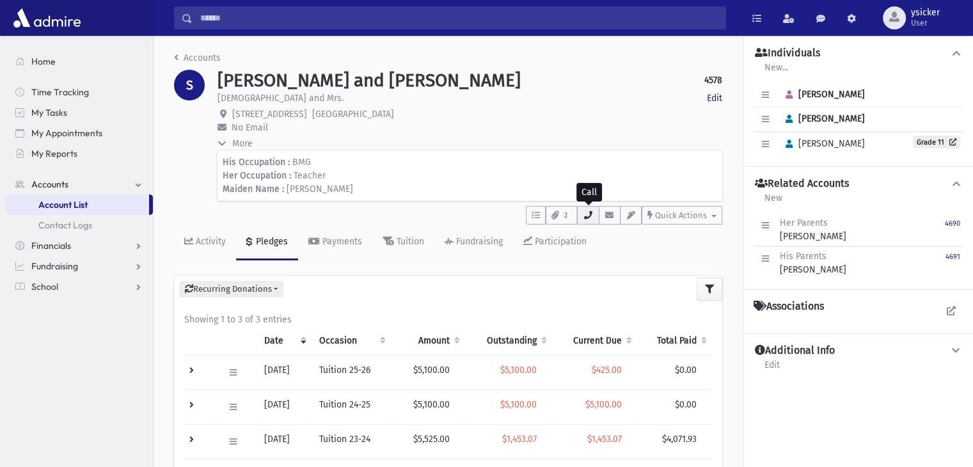
click at [593, 213] on icon "button" at bounding box center [588, 215] width 10 height 8
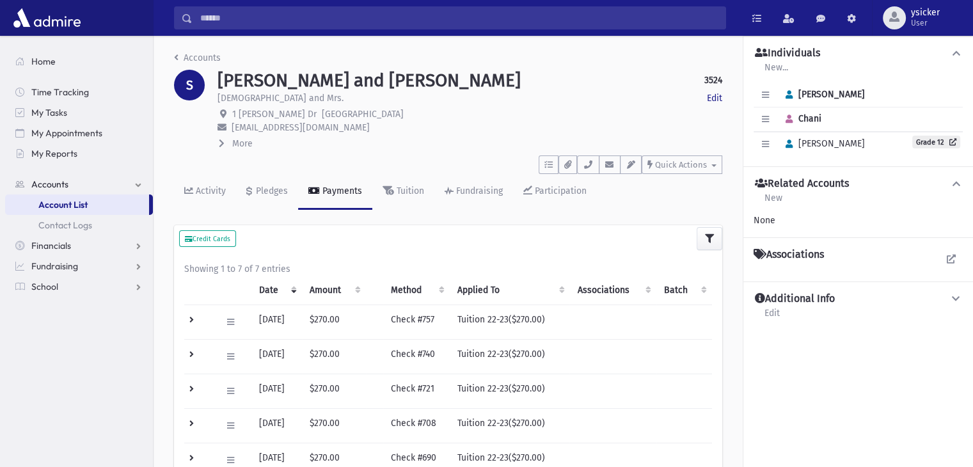
click at [221, 141] on icon at bounding box center [222, 143] width 6 height 9
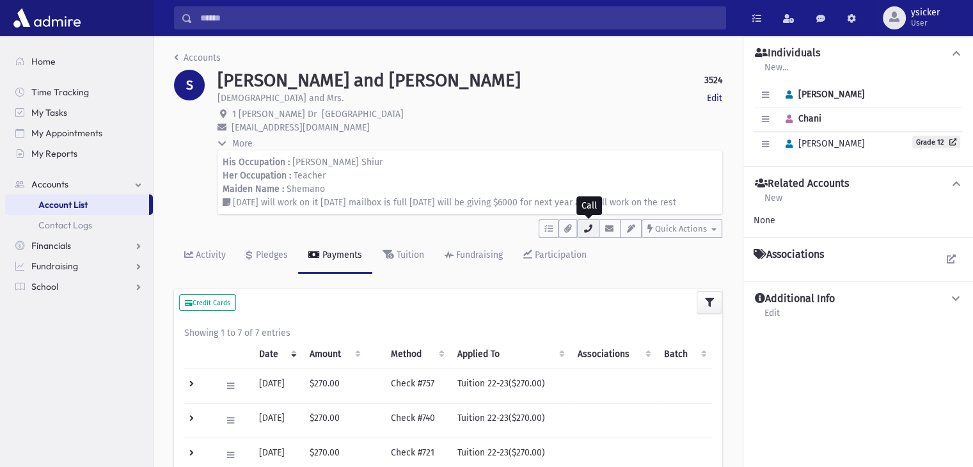
click at [590, 235] on button "button" at bounding box center [588, 228] width 22 height 19
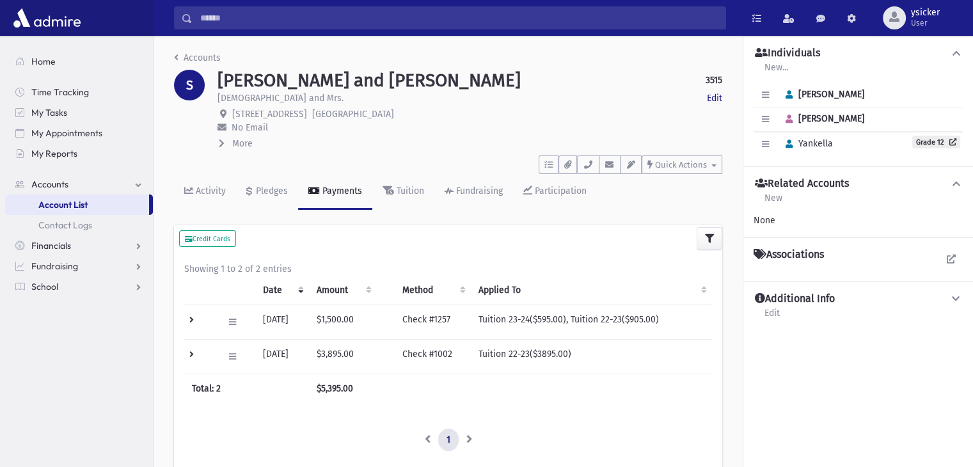
click at [228, 140] on button "More" at bounding box center [235, 143] width 36 height 13
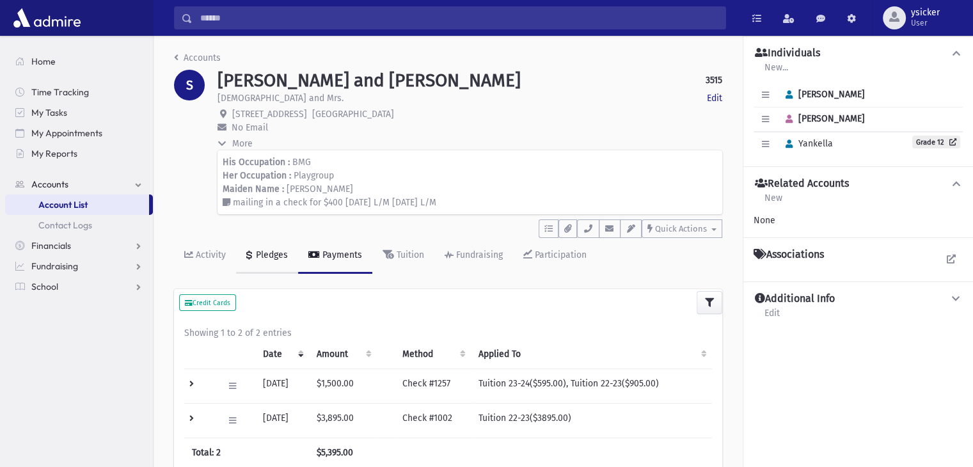
click at [281, 254] on div "Pledges" at bounding box center [270, 254] width 35 height 11
